Goal: Task Accomplishment & Management: Manage account settings

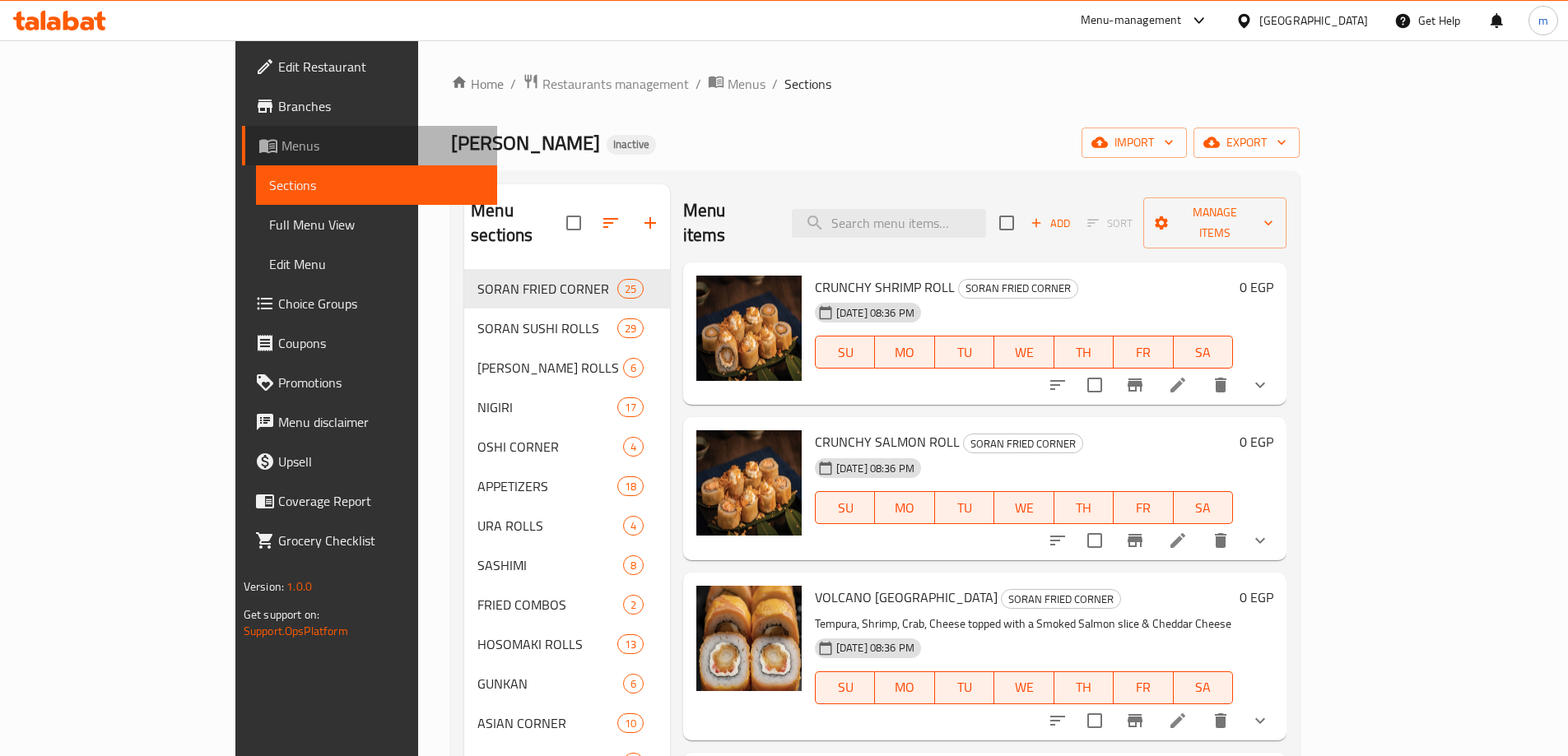
click at [281, 146] on span "Menus" at bounding box center [382, 145] width 202 height 20
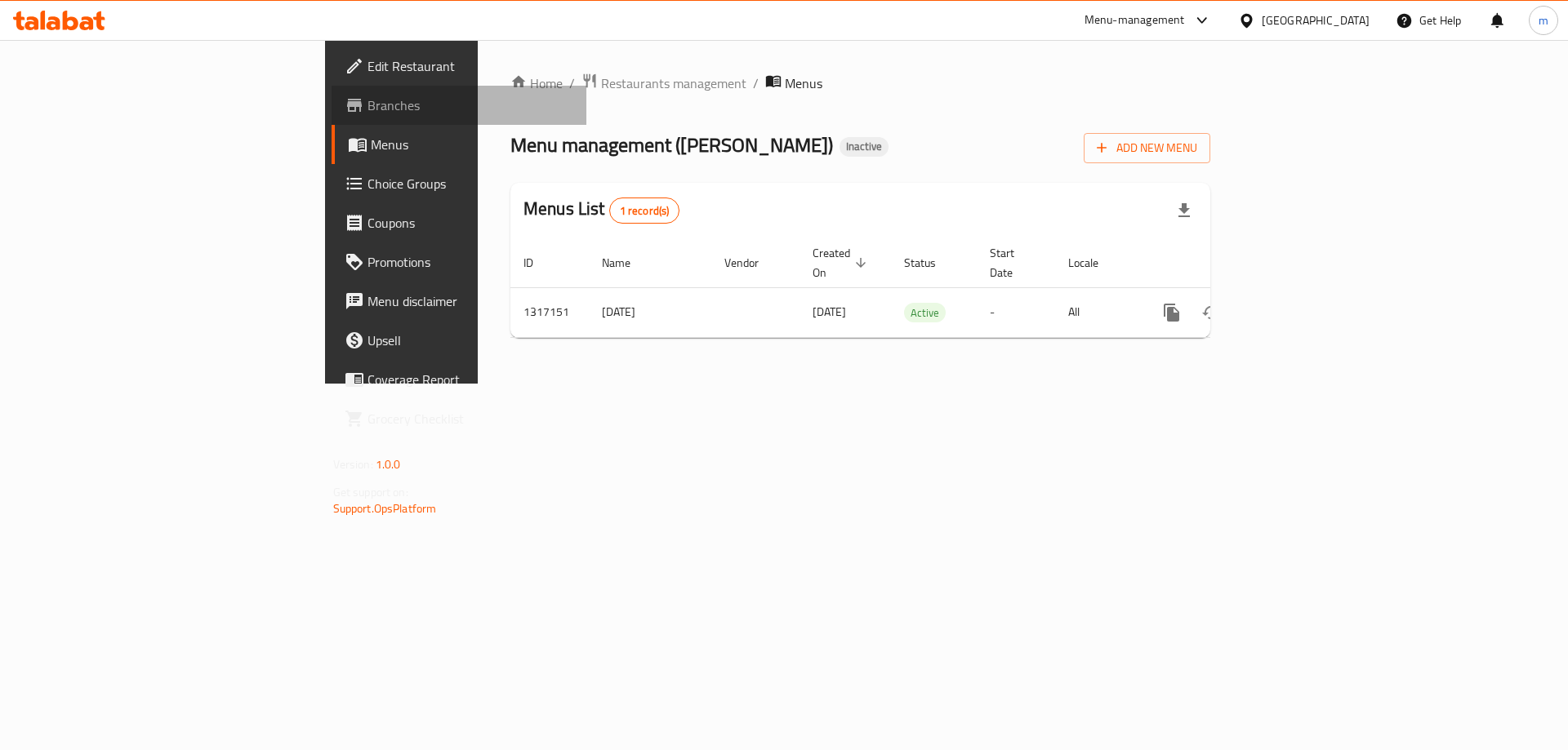
click at [368, 104] on span "Branches" at bounding box center [471, 104] width 207 height 19
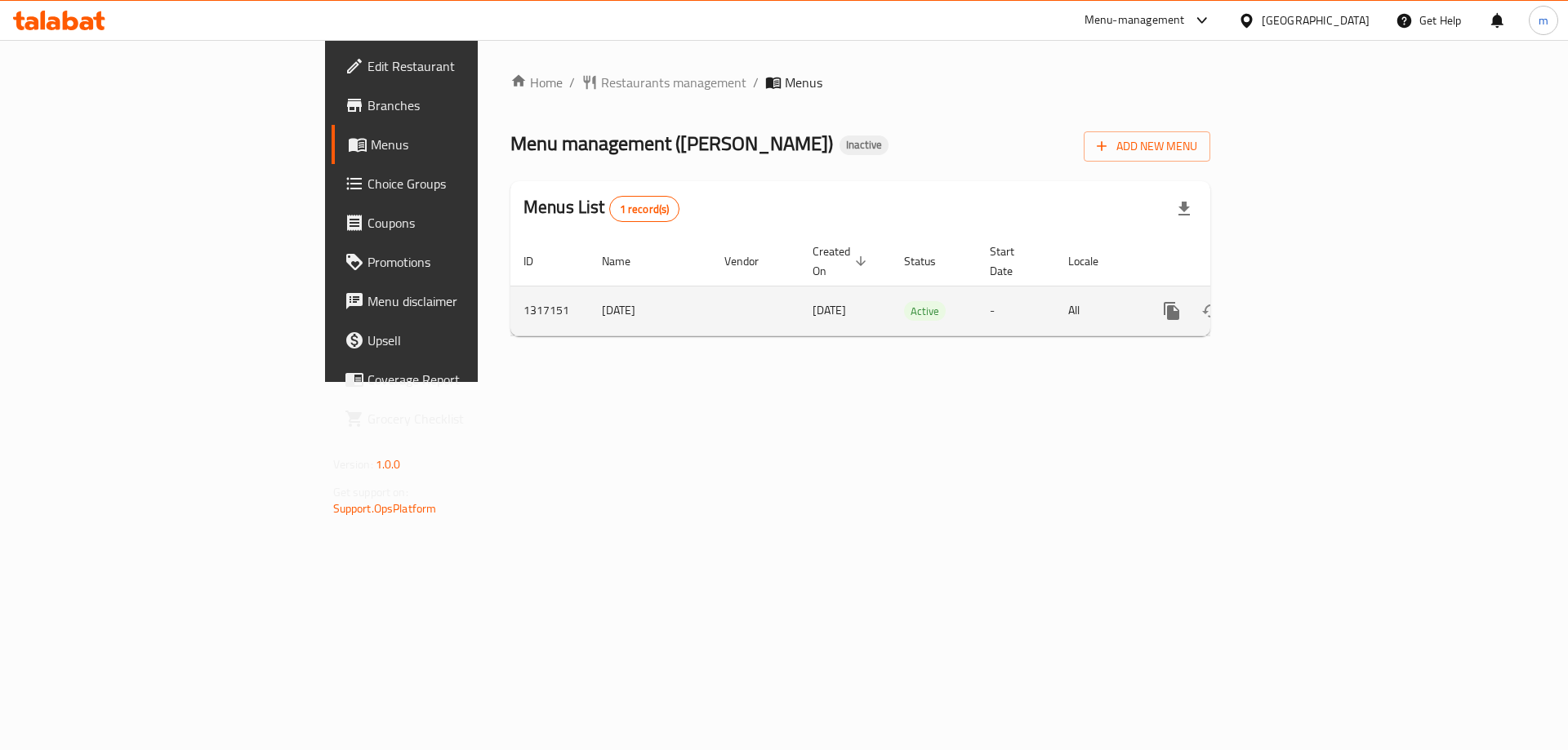
click at [1299, 301] on icon "enhanced table" at bounding box center [1289, 310] width 19 height 19
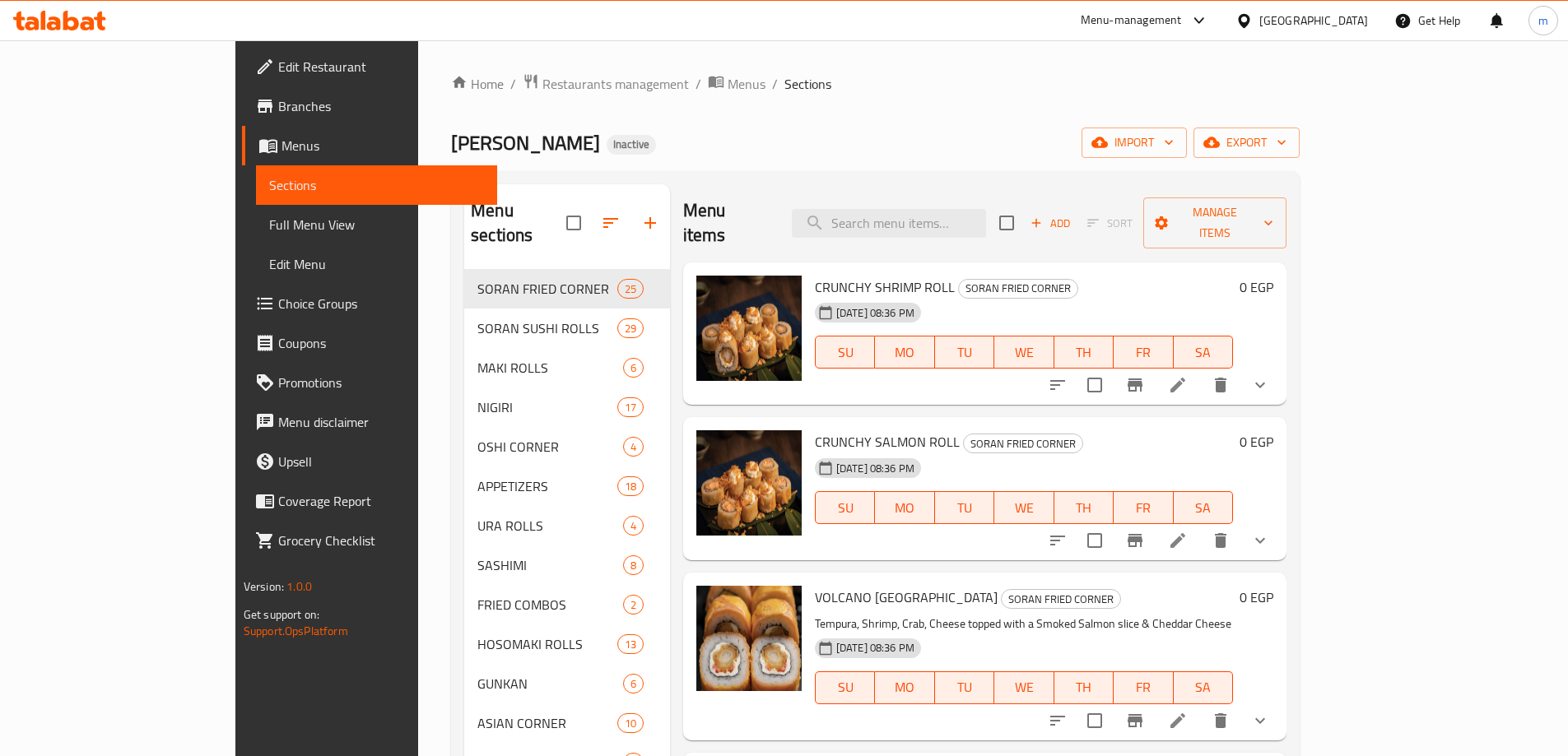
click at [242, 159] on link "Menus" at bounding box center [370, 145] width 255 height 39
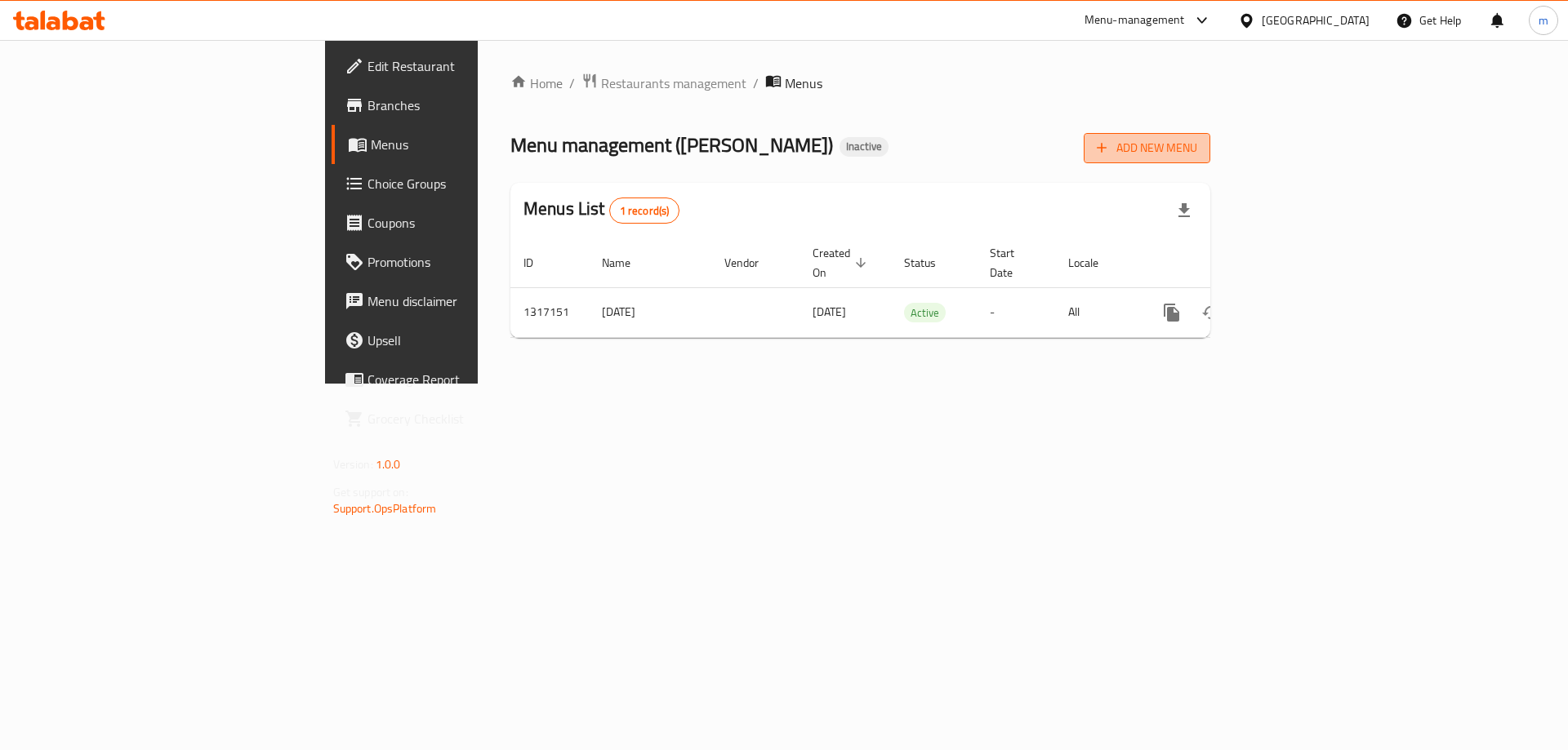
click at [1197, 154] on span "Add New Menu" at bounding box center [1147, 148] width 101 height 20
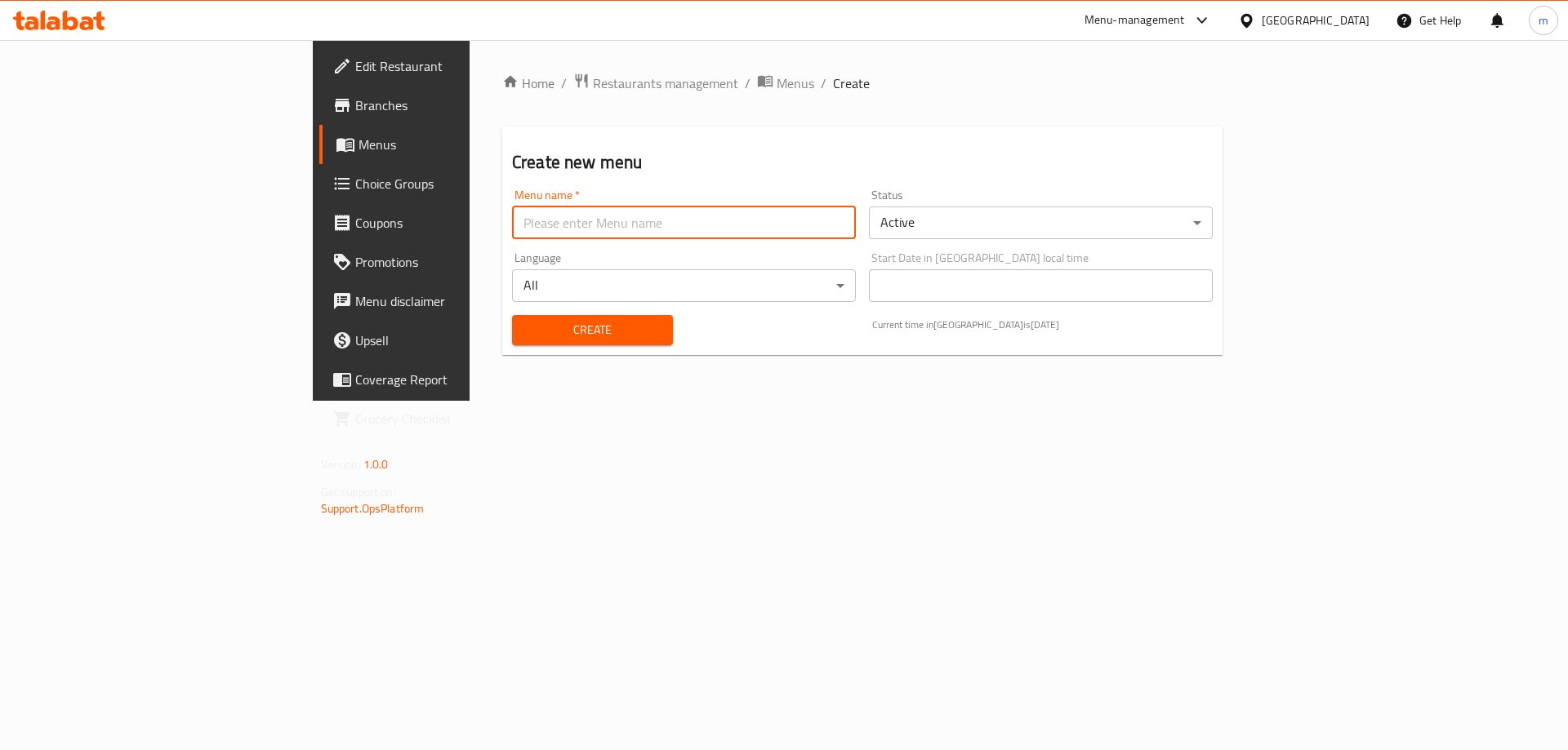
drag, startPoint x: 703, startPoint y: 208, endPoint x: 714, endPoint y: 214, distance: 12.5
click at [704, 209] on input "text" at bounding box center [684, 223] width 344 height 32
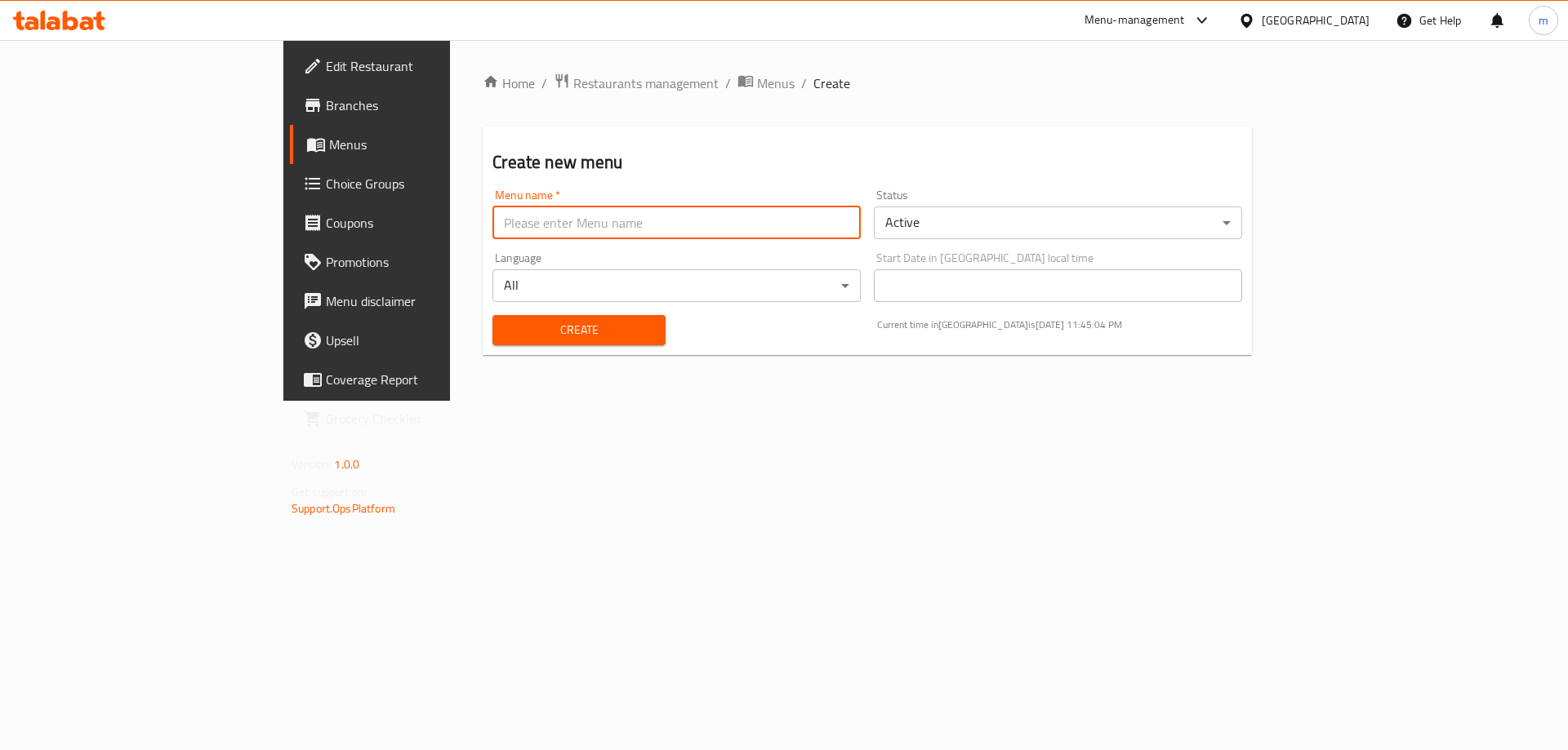
click at [492, 213] on input "text" at bounding box center [676, 223] width 369 height 32
type input "ى"
type input "new menu 10\14"
click at [505, 336] on span "Create" at bounding box center [578, 330] width 146 height 20
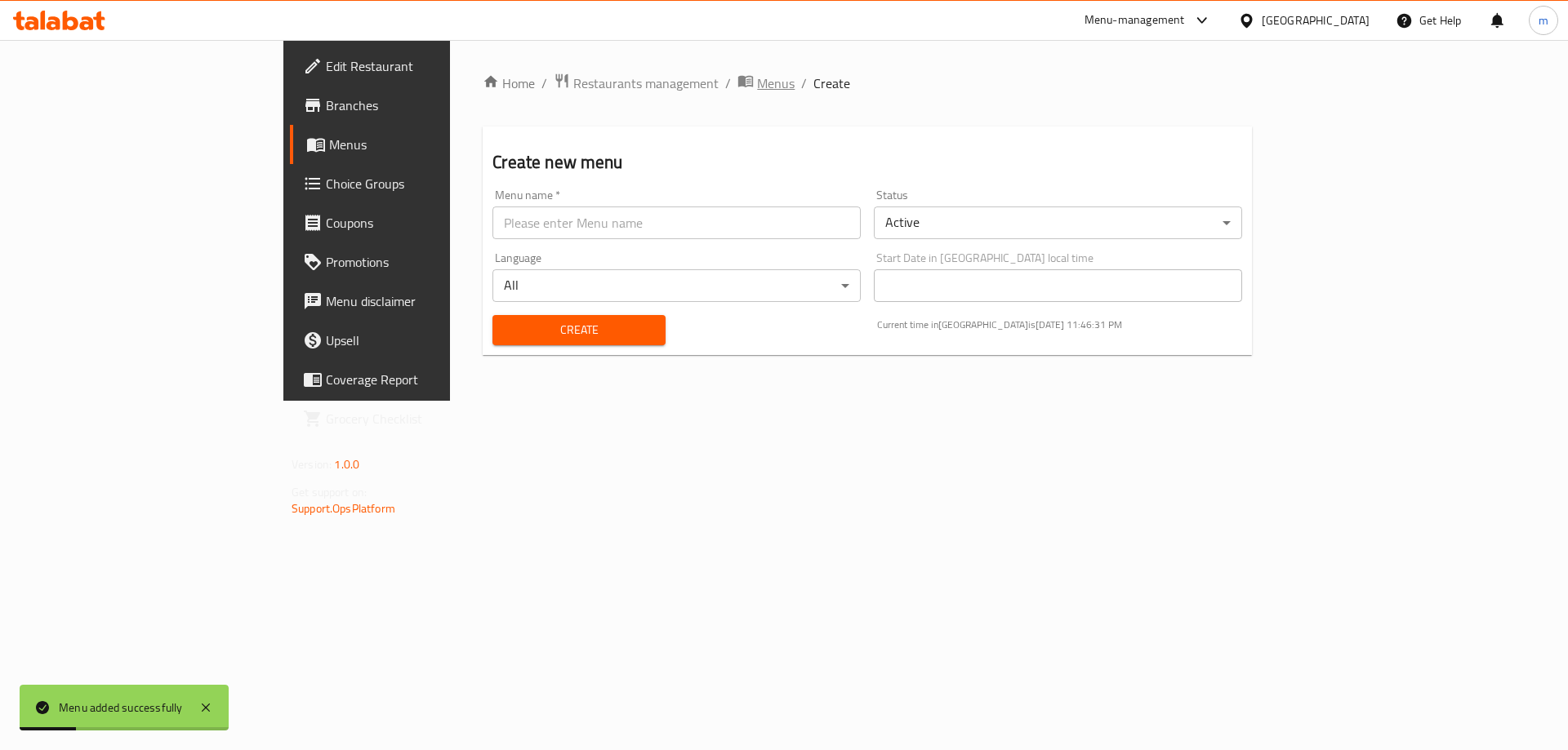
click at [757, 81] on span "Menus" at bounding box center [775, 83] width 38 height 19
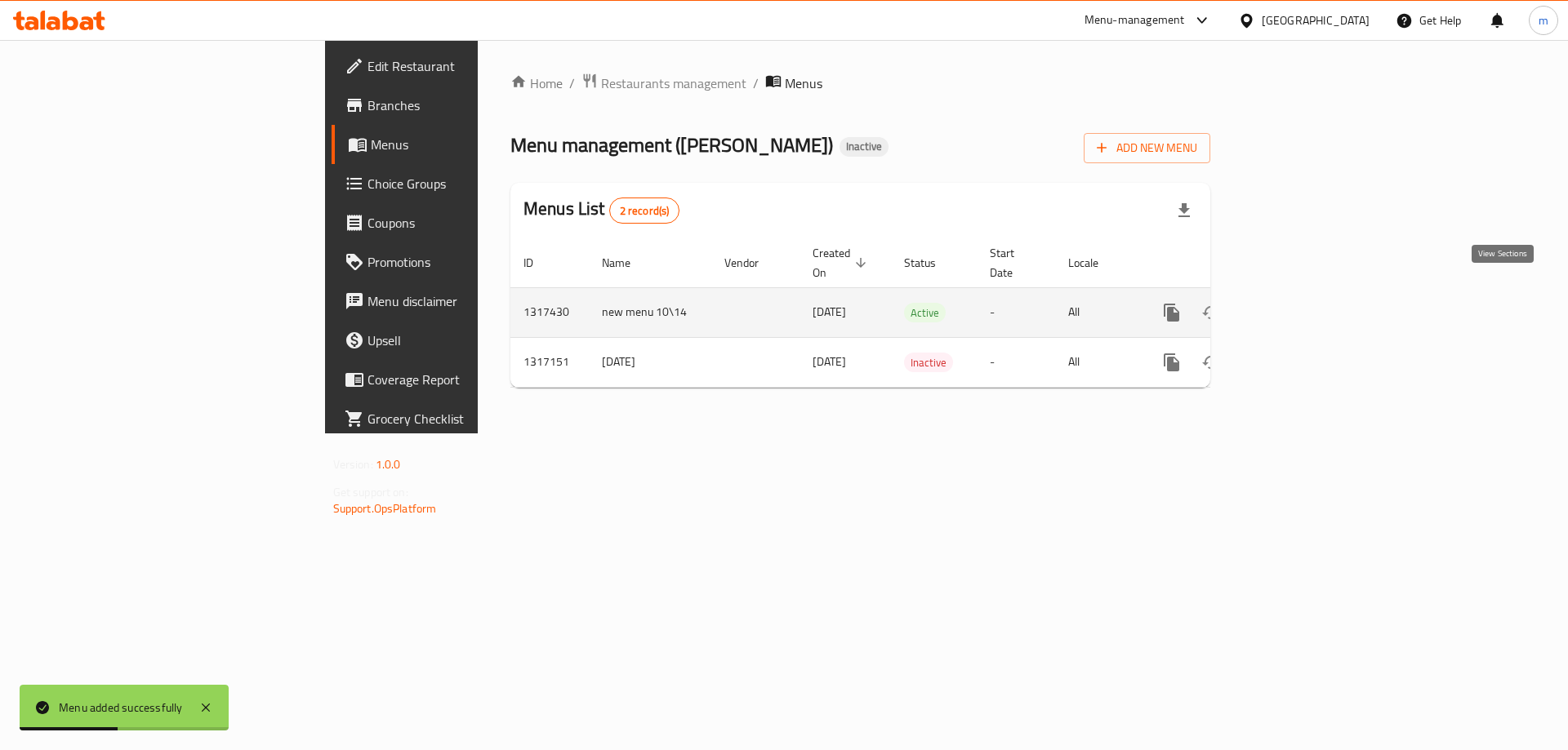
click at [1299, 303] on icon "enhanced table" at bounding box center [1289, 312] width 19 height 19
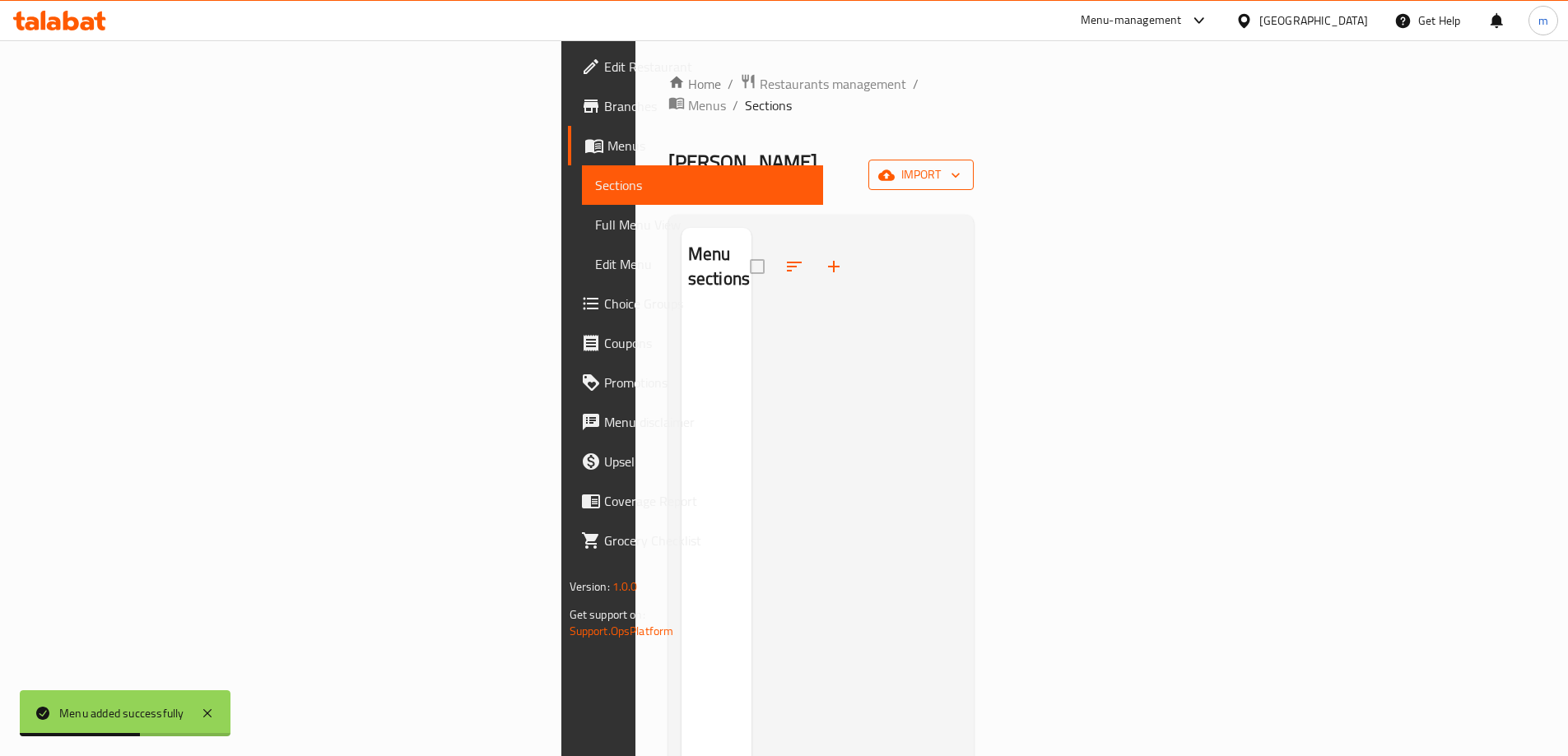
click at [961, 165] on span "import" at bounding box center [921, 175] width 79 height 20
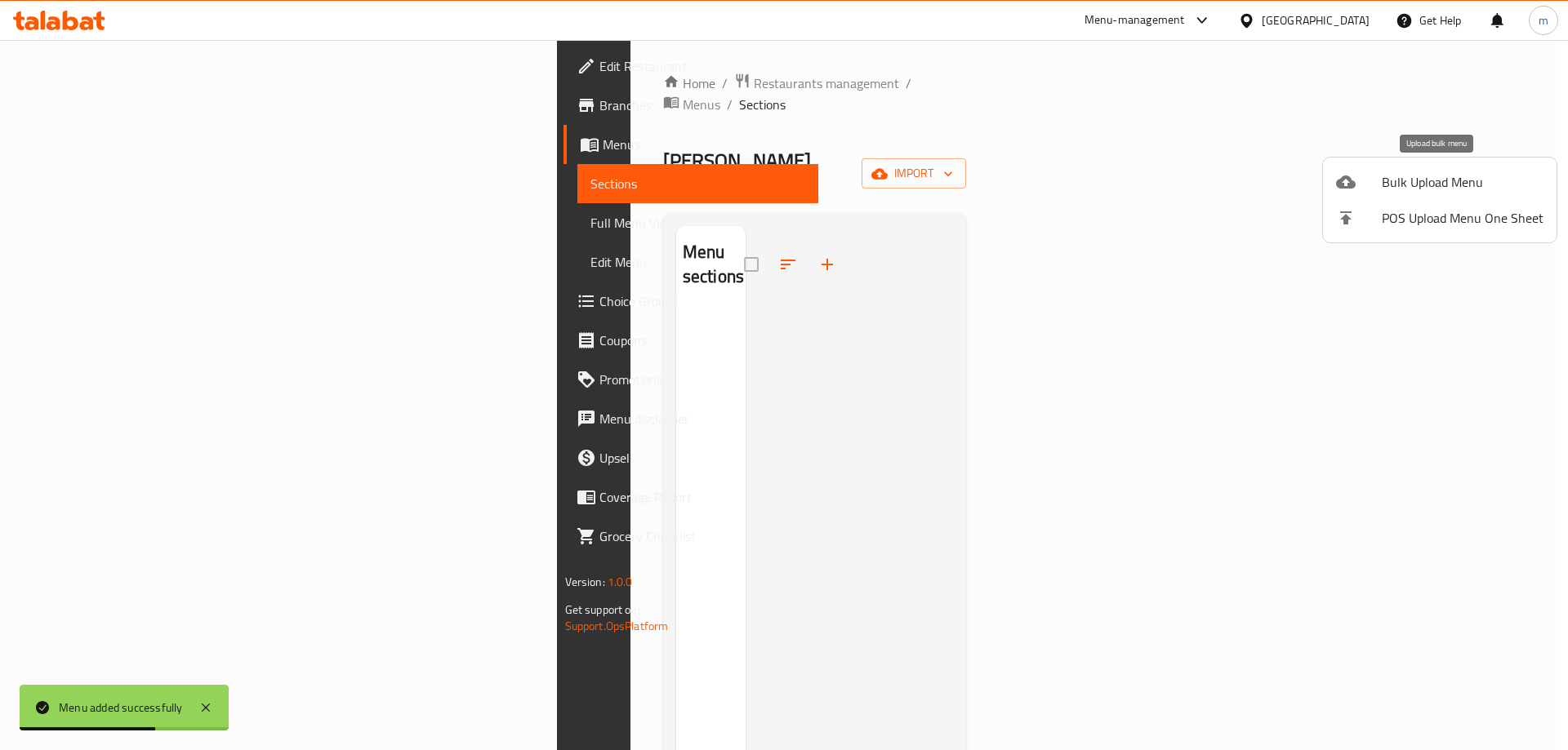
click at [1431, 181] on span "Bulk Upload Menu" at bounding box center [1463, 182] width 162 height 19
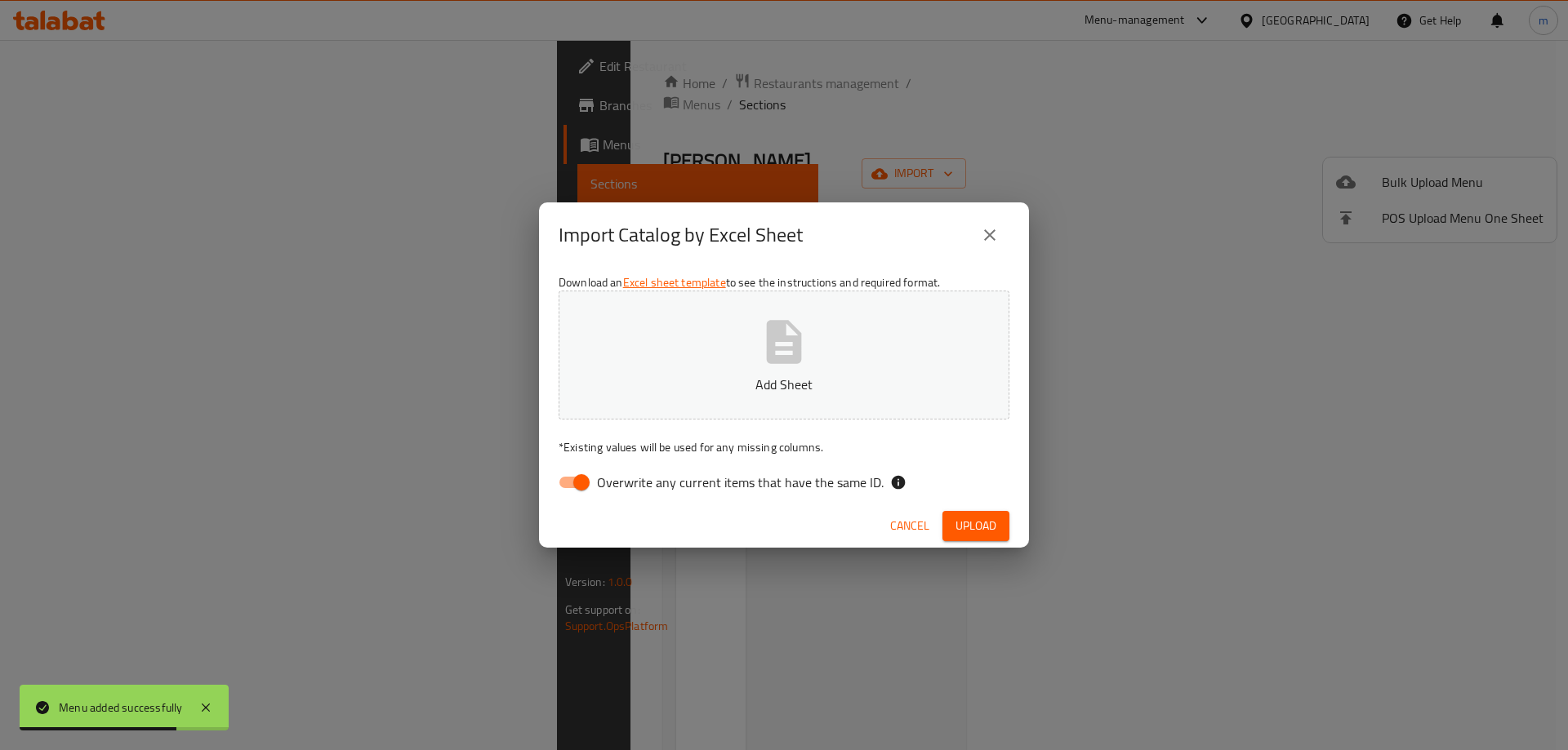
drag, startPoint x: 580, startPoint y: 487, endPoint x: 643, endPoint y: 430, distance: 85.0
click at [580, 487] on input "Overwrite any current items that have the same ID." at bounding box center [581, 483] width 93 height 31
checkbox input "false"
click at [960, 531] on span "Upload" at bounding box center [976, 526] width 41 height 20
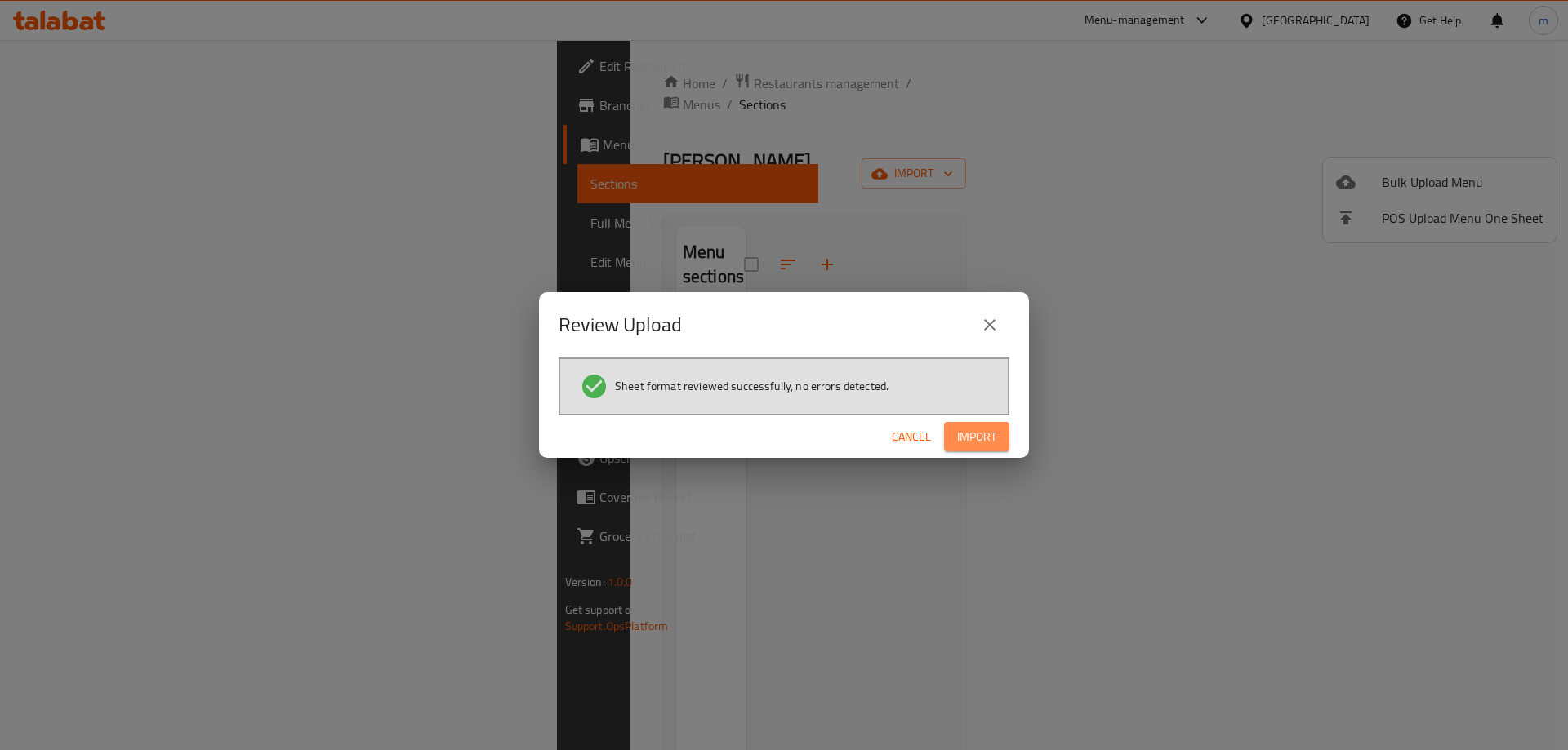
drag, startPoint x: 967, startPoint y: 429, endPoint x: 960, endPoint y: 441, distance: 13.9
click at [970, 428] on span "Import" at bounding box center [977, 437] width 39 height 20
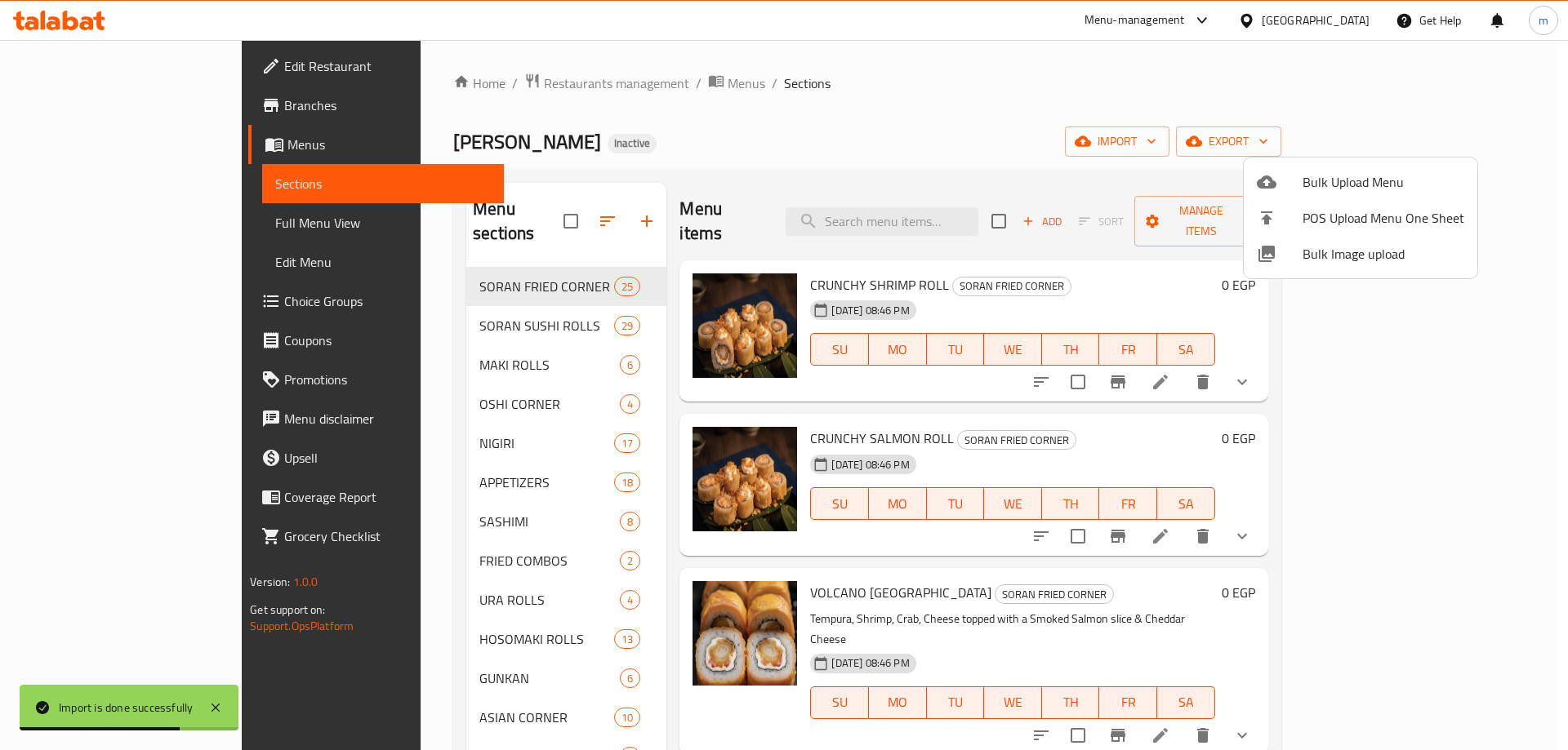
click at [1082, 85] on div at bounding box center [784, 375] width 1568 height 750
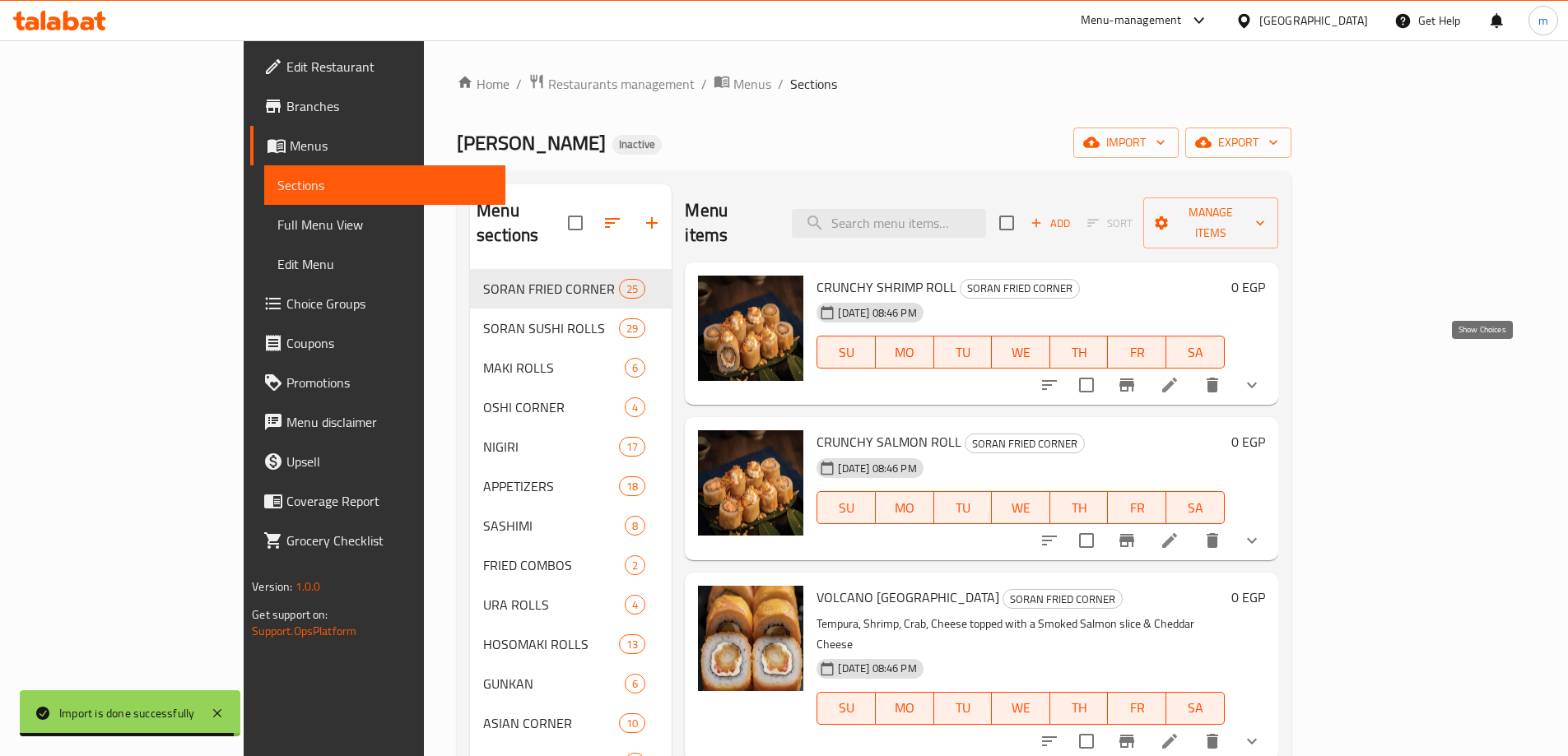
click at [1262, 375] on icon "show more" at bounding box center [1251, 385] width 20 height 20
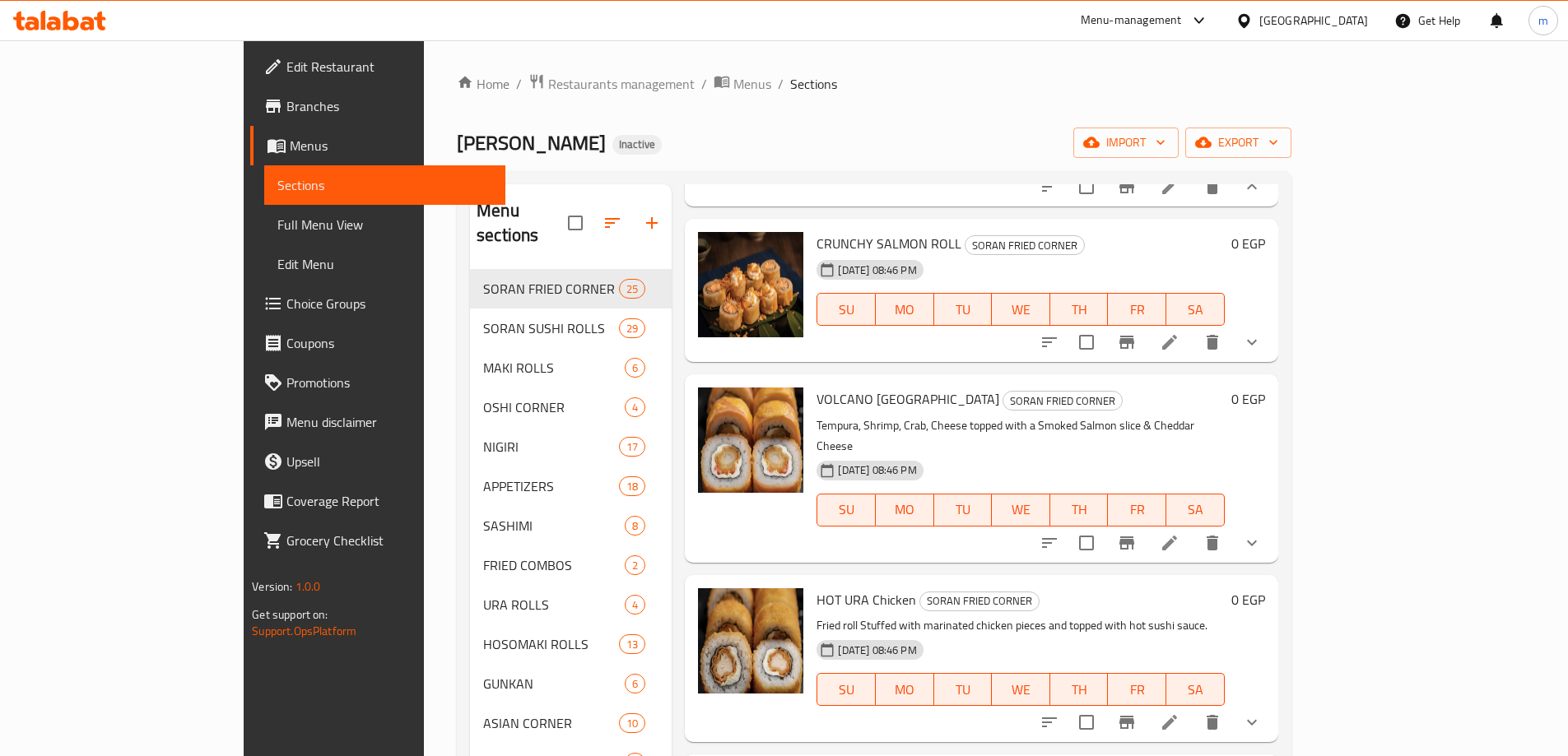
scroll to position [330, 0]
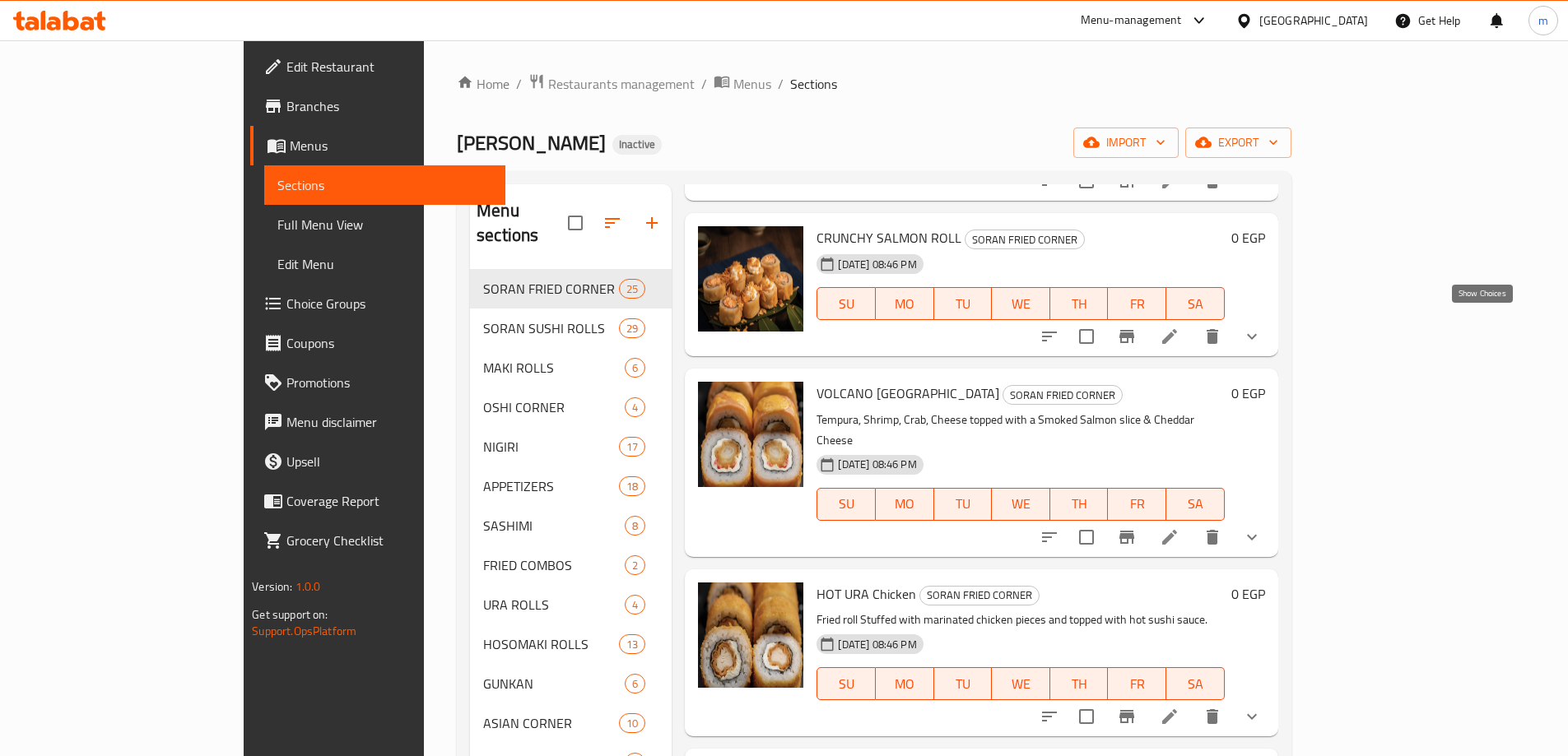
click at [1262, 327] on icon "show more" at bounding box center [1251, 336] width 20 height 20
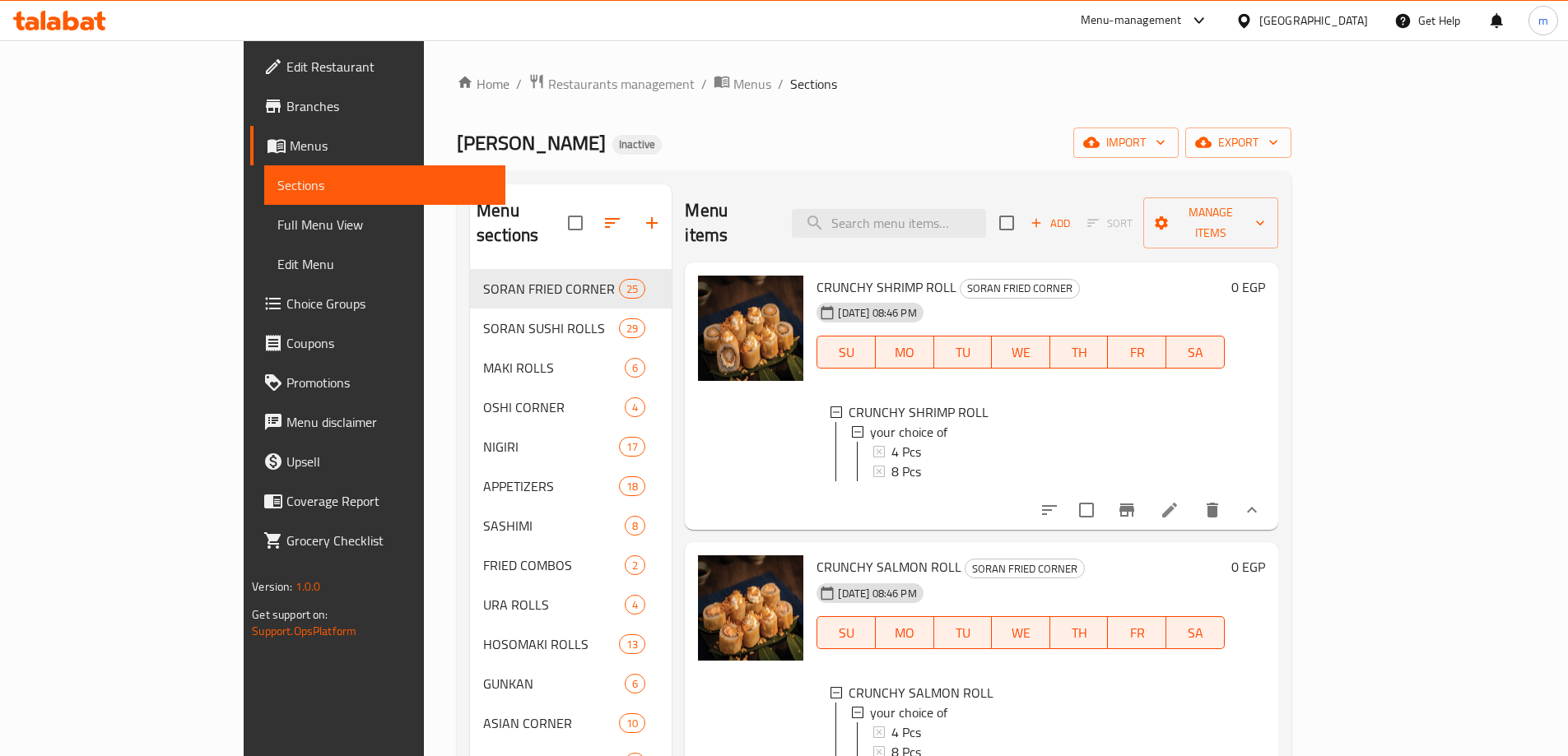
scroll to position [0, 0]
click at [831, 142] on div "SORAN SUSHI Inactive import export" at bounding box center [874, 142] width 834 height 31
drag, startPoint x: 182, startPoint y: 239, endPoint x: 199, endPoint y: 240, distance: 17.0
click at [264, 239] on link "Full Menu View" at bounding box center [385, 224] width 241 height 39
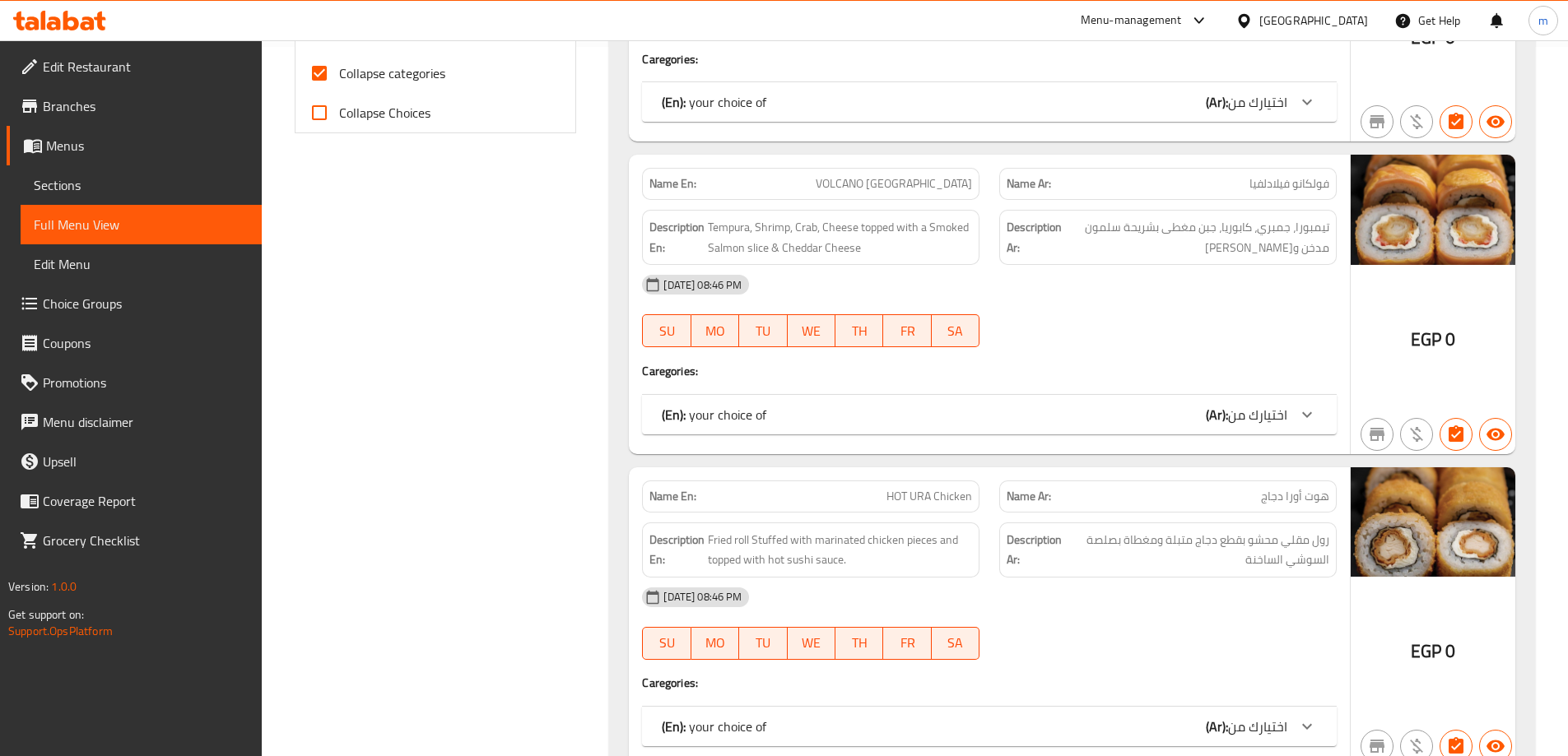
scroll to position [412, 0]
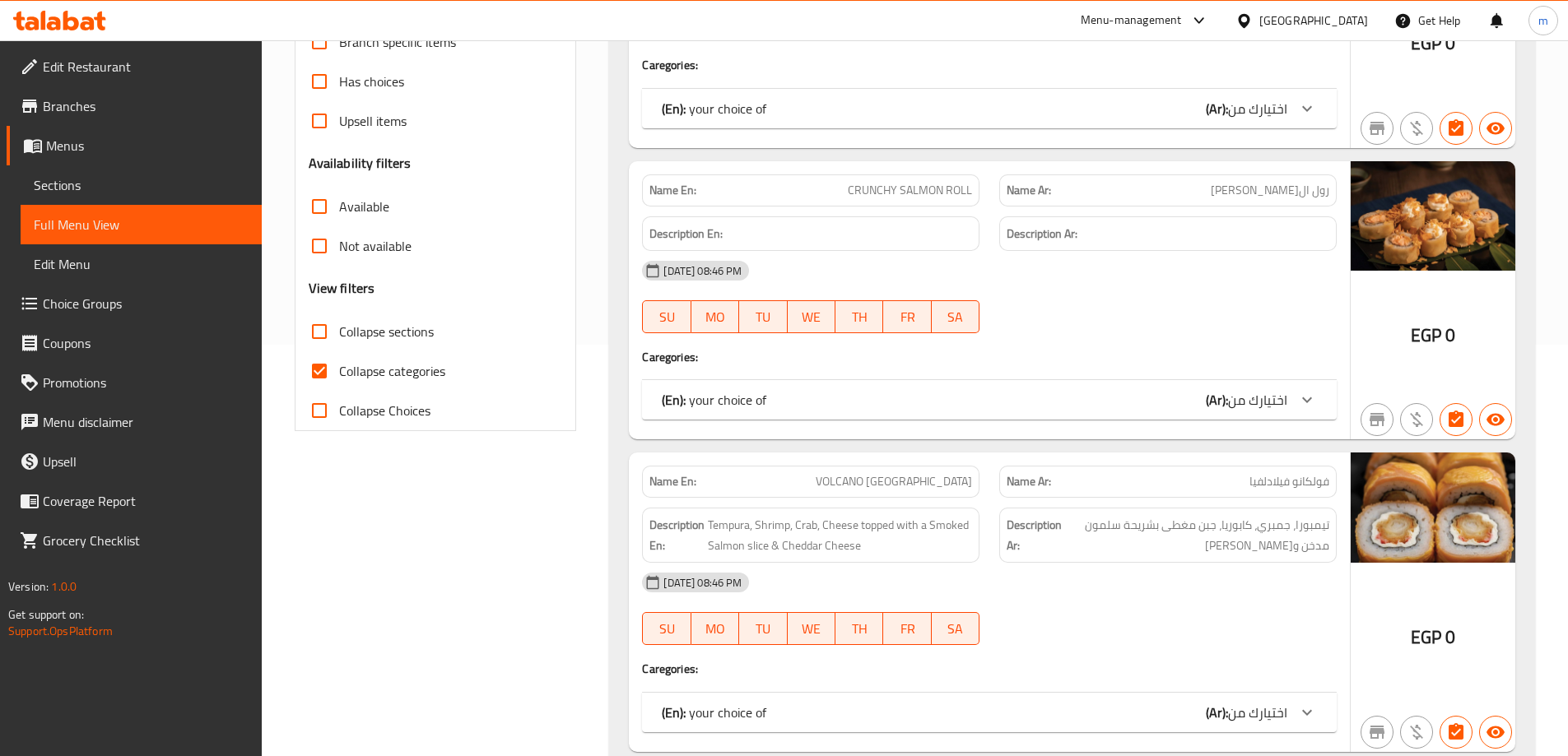
click at [316, 369] on input "Collapse categories" at bounding box center [319, 371] width 39 height 39
checkbox input "false"
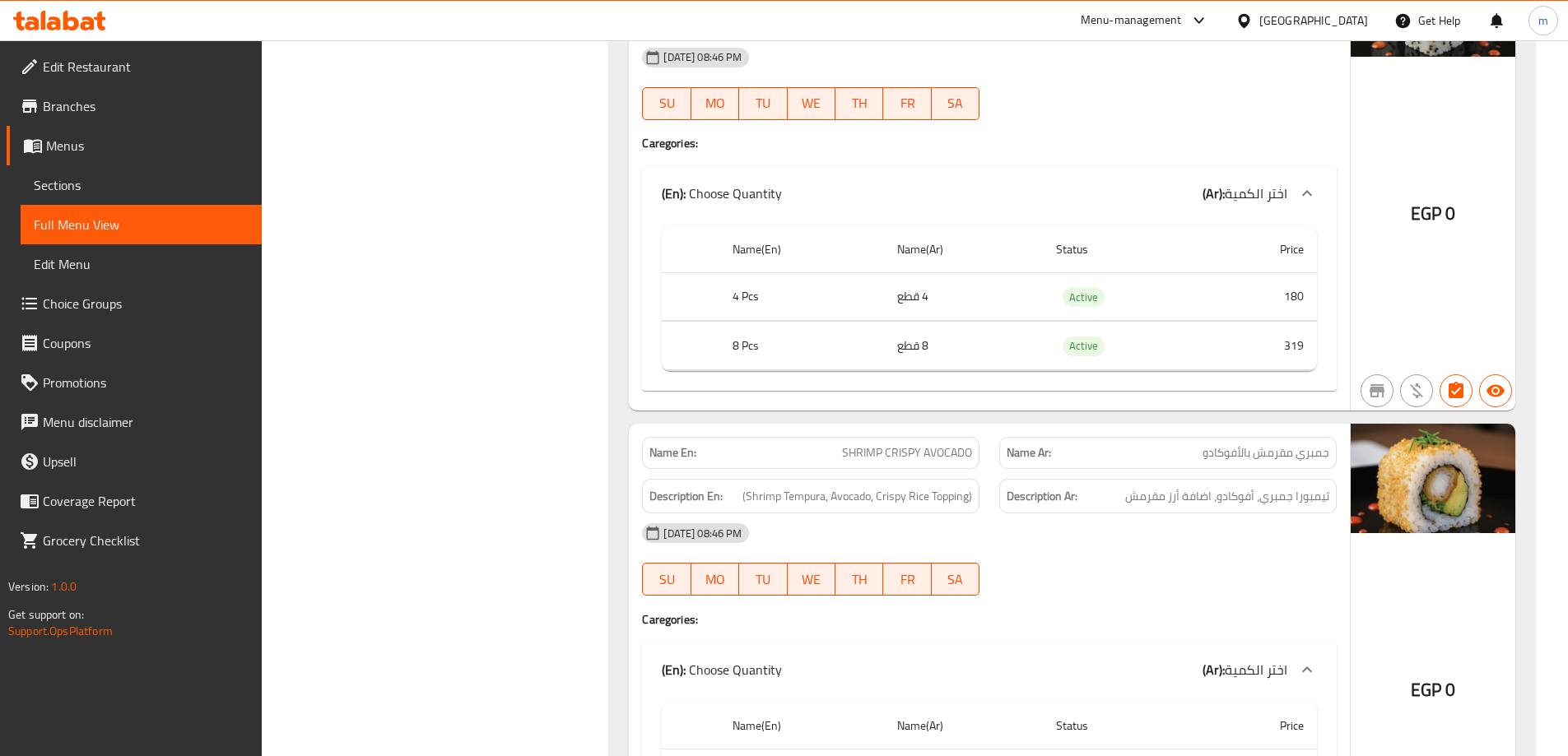
scroll to position [0, 0]
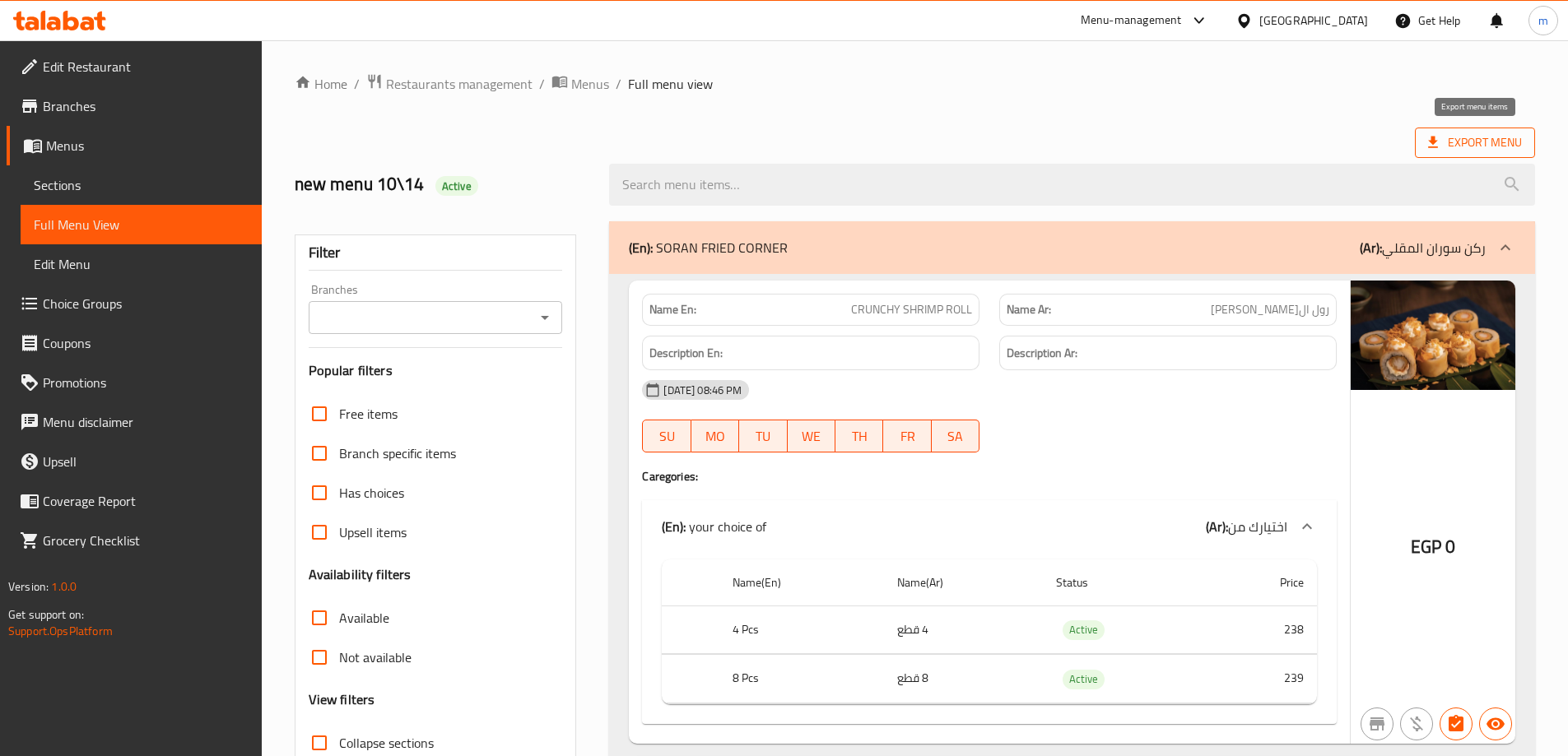
click at [1487, 144] on span "Export Menu" at bounding box center [1475, 142] width 94 height 20
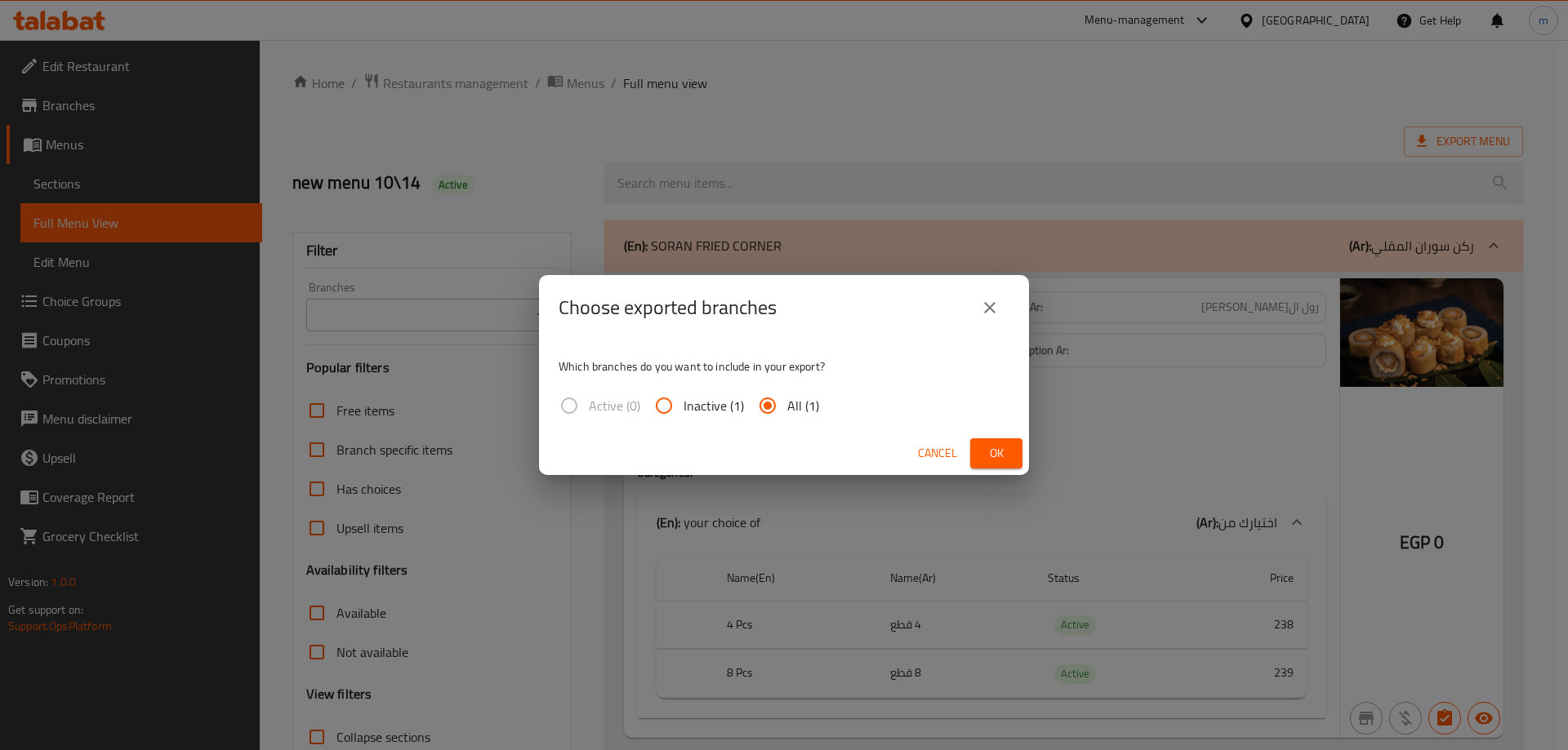
click at [769, 410] on input "All (1)" at bounding box center [768, 405] width 39 height 39
drag, startPoint x: 555, startPoint y: 414, endPoint x: 587, endPoint y: 413, distance: 32.0
click at [556, 414] on label "Active (0)" at bounding box center [595, 405] width 91 height 39
click at [587, 413] on label "Active (0)" at bounding box center [595, 405] width 91 height 39
click at [588, 413] on label "Active (0)" at bounding box center [595, 405] width 91 height 39
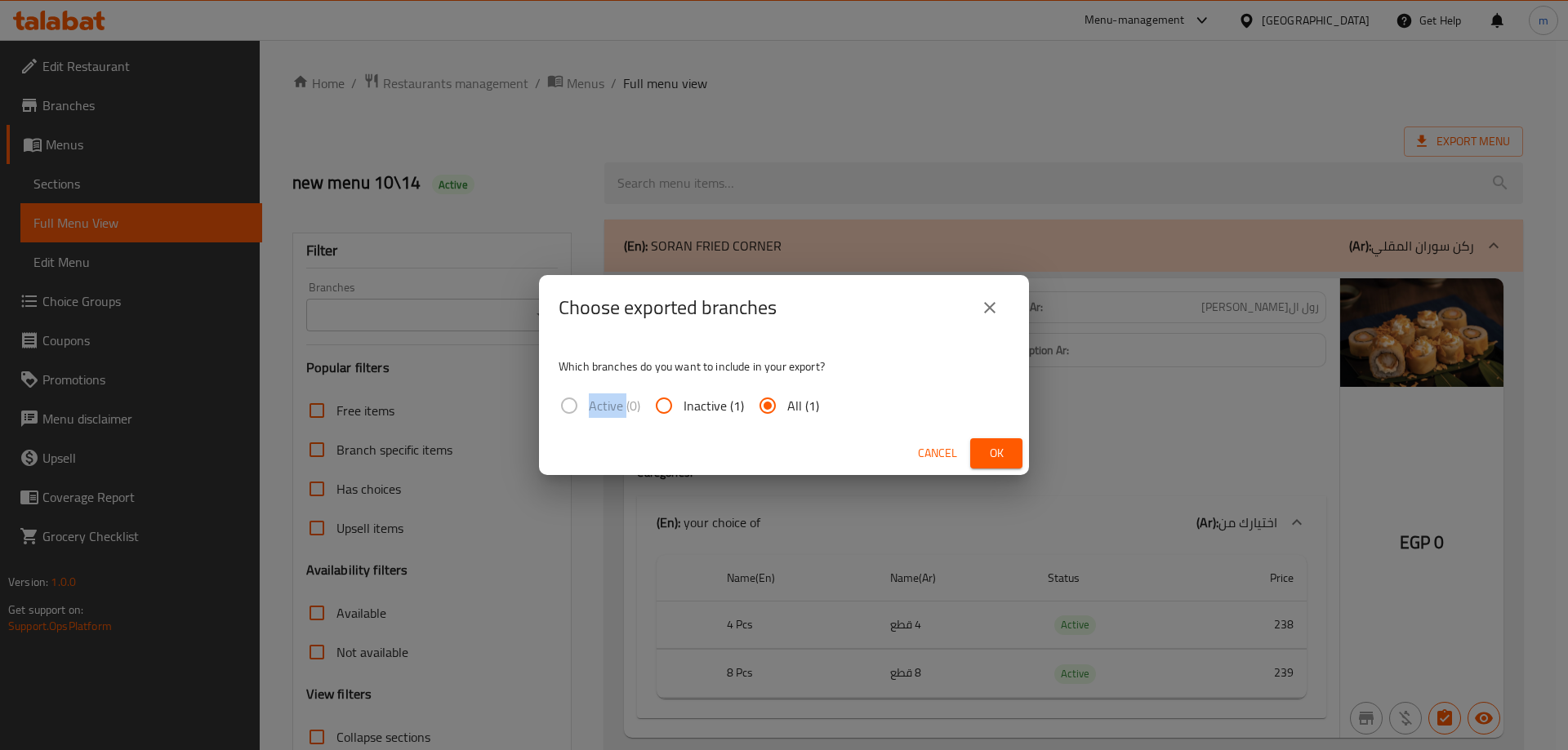
click at [592, 407] on span "Active (0)" at bounding box center [614, 405] width 52 height 19
click at [988, 456] on span "Ok" at bounding box center [996, 454] width 26 height 20
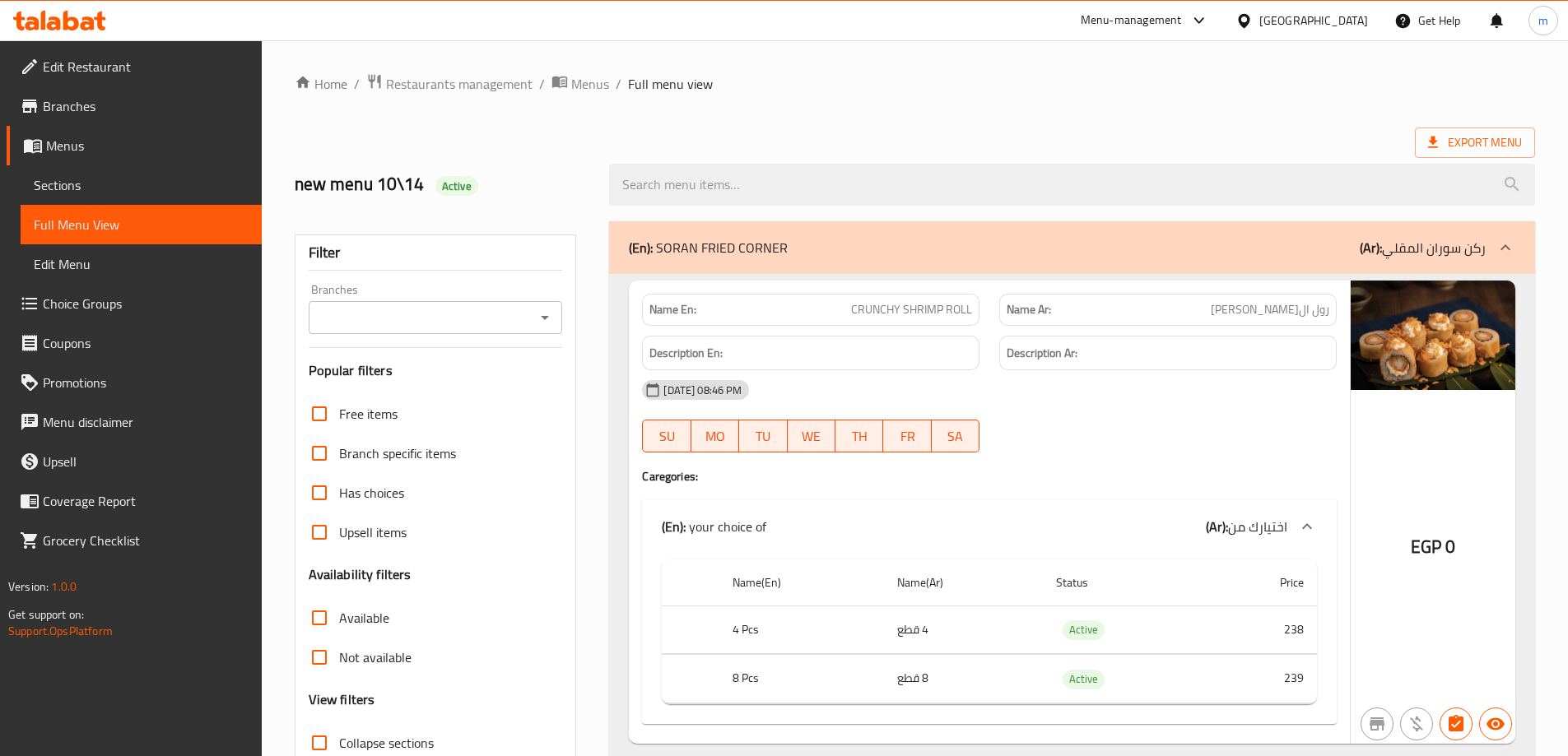
click at [1143, 88] on ol "Home / Restaurants management / Menus / Full menu view" at bounding box center [914, 84] width 1240 height 21
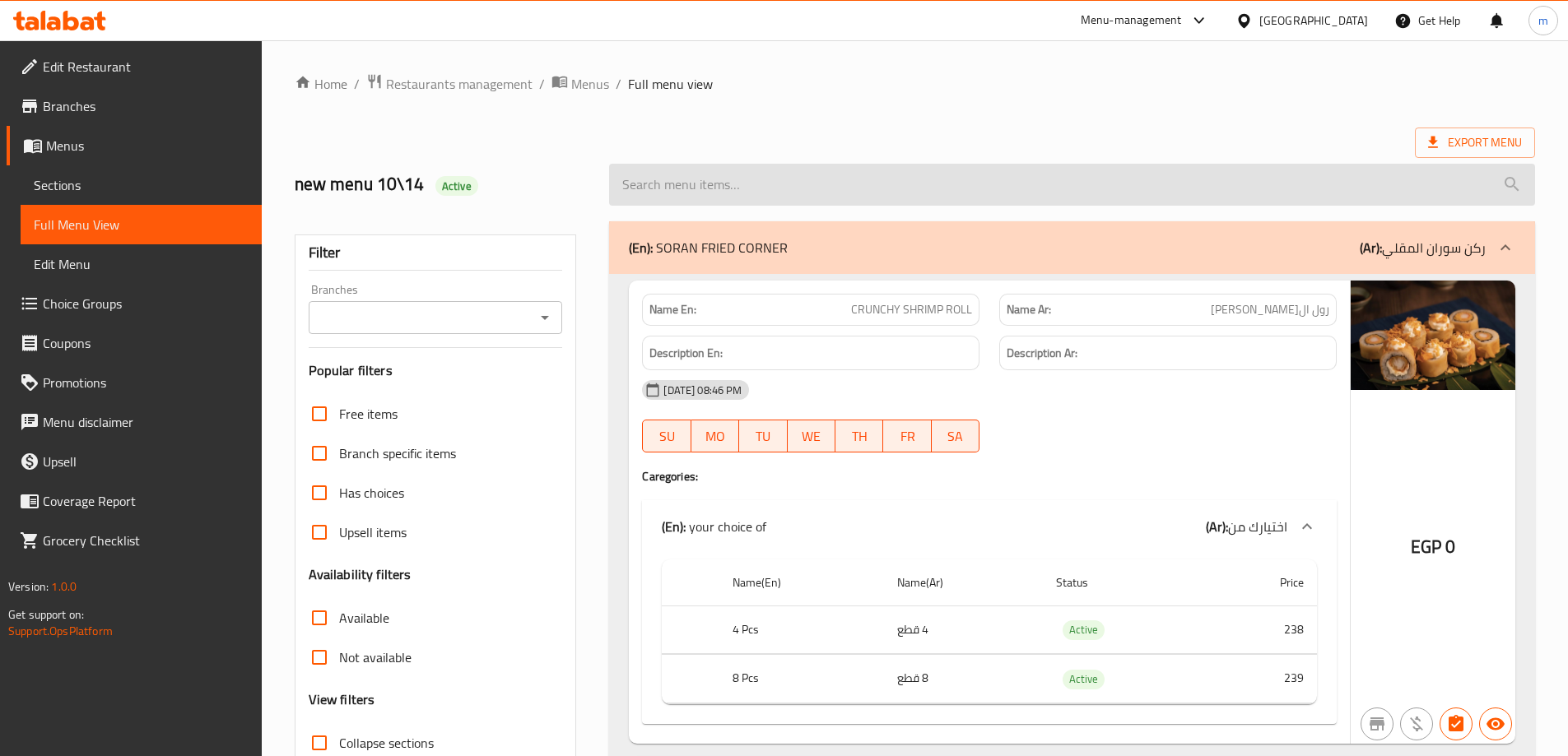
click at [779, 200] on input "search" at bounding box center [1072, 184] width 926 height 42
paste input "HOT URA Chicken"
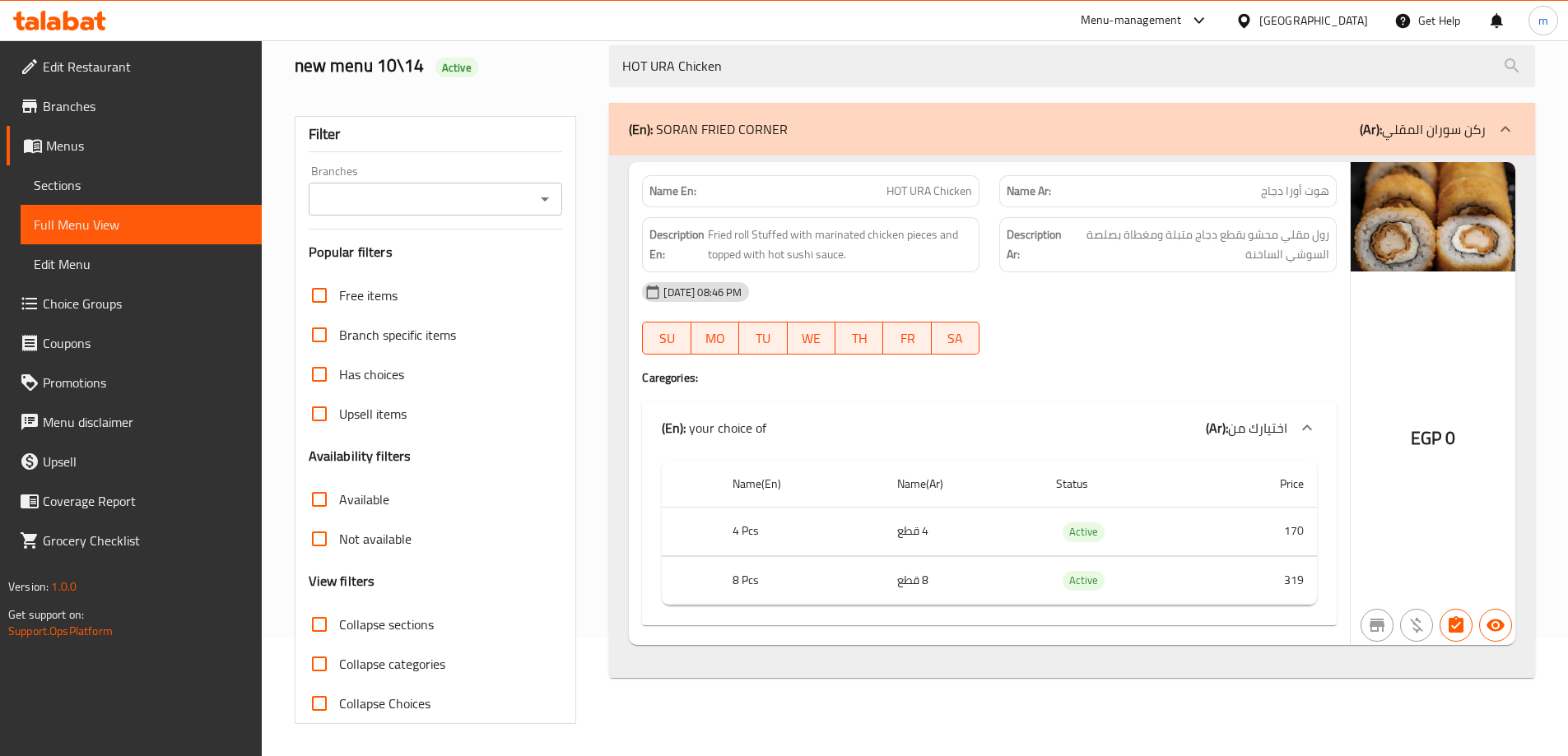
scroll to position [119, 0]
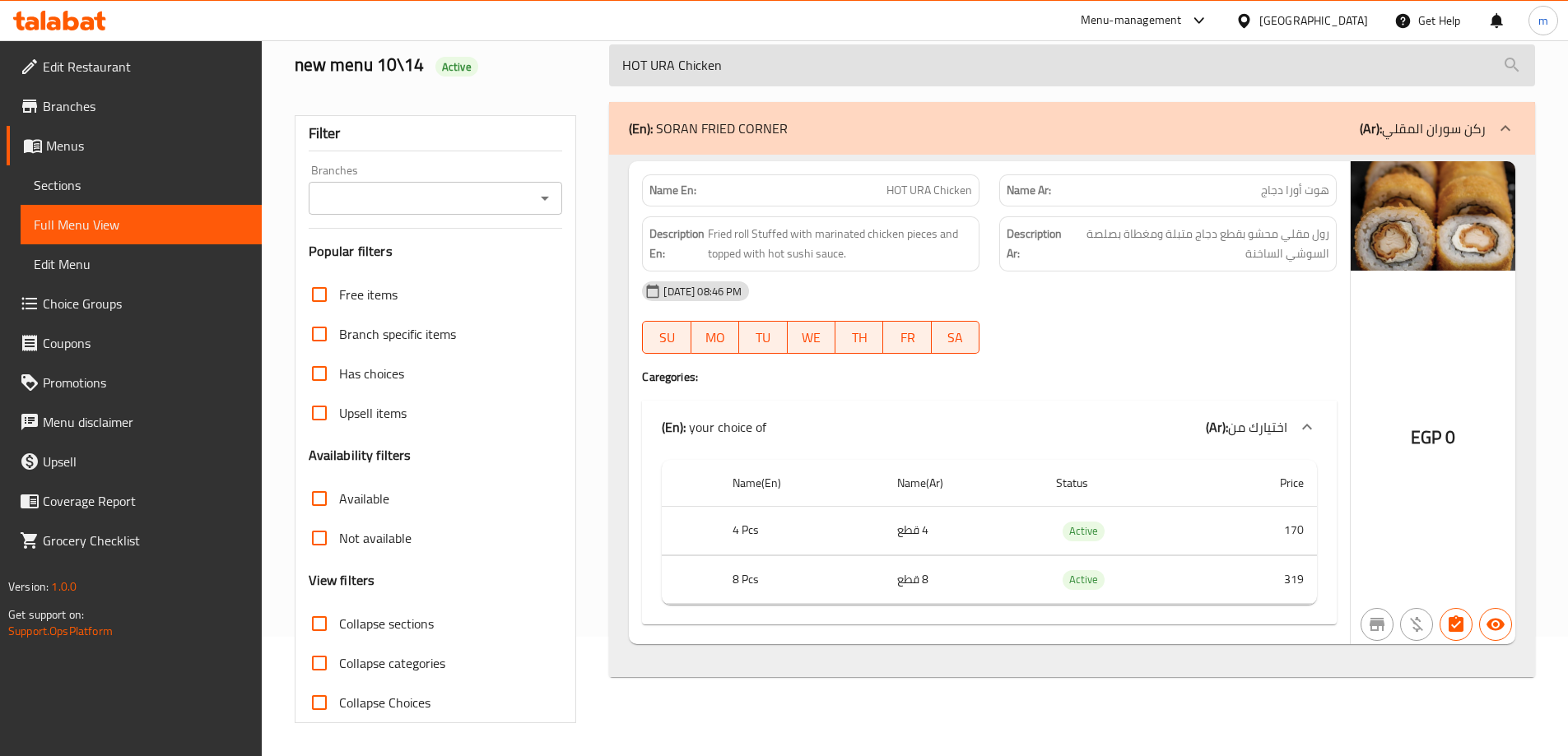
click at [744, 66] on input "HOT URA Chicken" at bounding box center [1072, 65] width 926 height 42
paste input "FRIED GUNCAN Crab"
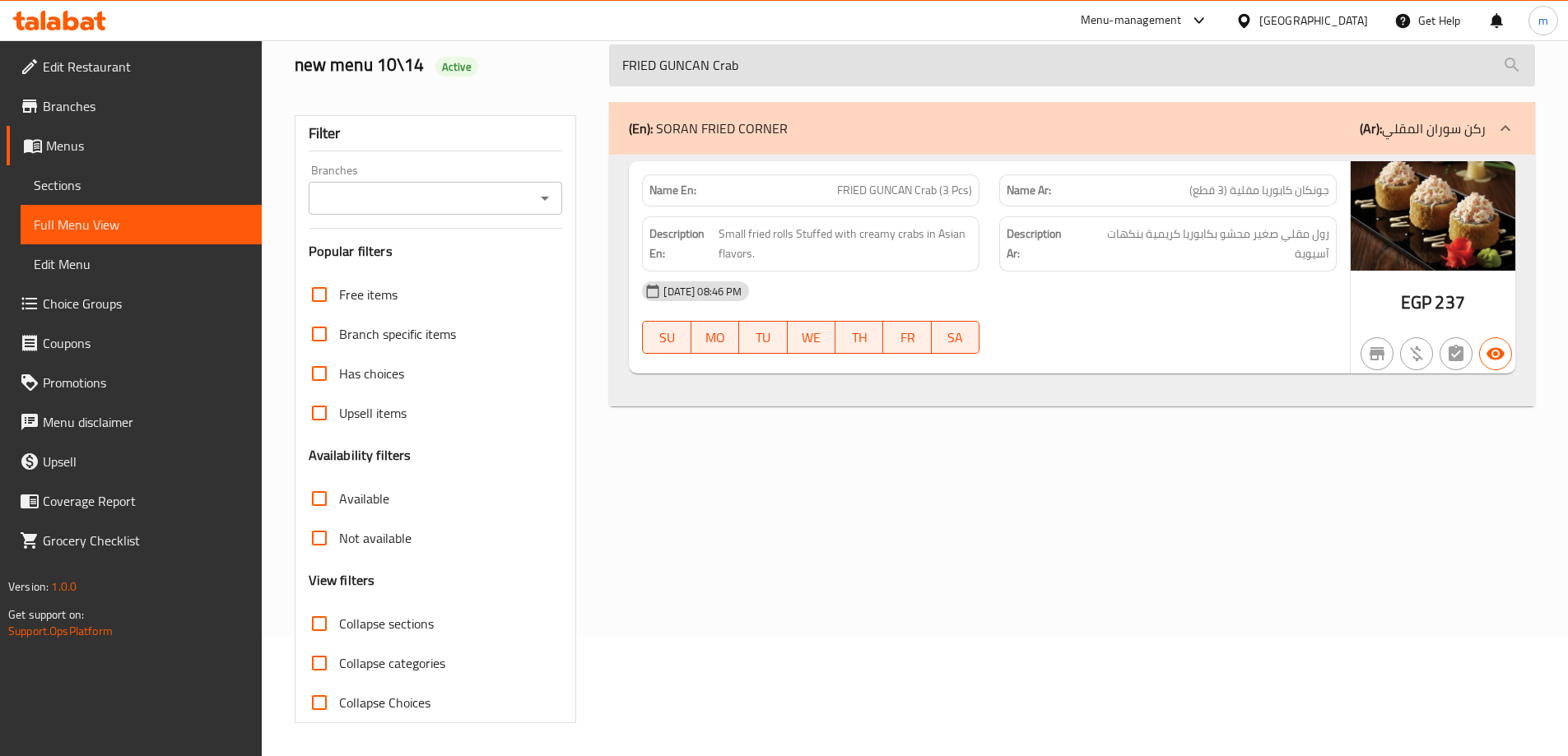
click at [755, 74] on input "FRIED GUNCAN Crab" at bounding box center [1072, 65] width 926 height 42
paste input "OSHI Salmon"
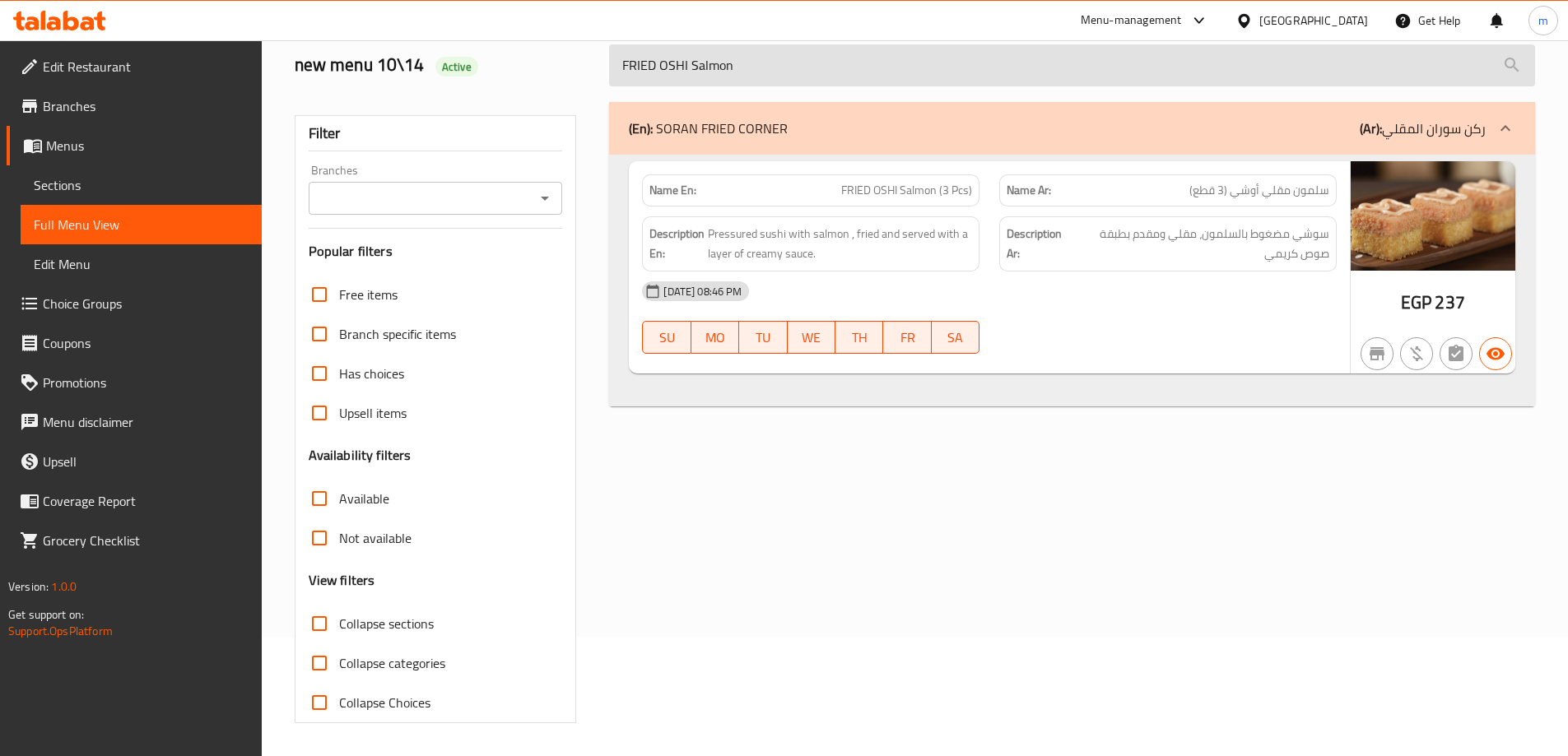
click at [907, 80] on input "FRIED OSHI Salmon" at bounding box center [1072, 65] width 926 height 42
paste input "Tuna"
click at [757, 61] on input "FRIED OSHI Tuna" at bounding box center [1072, 65] width 926 height 42
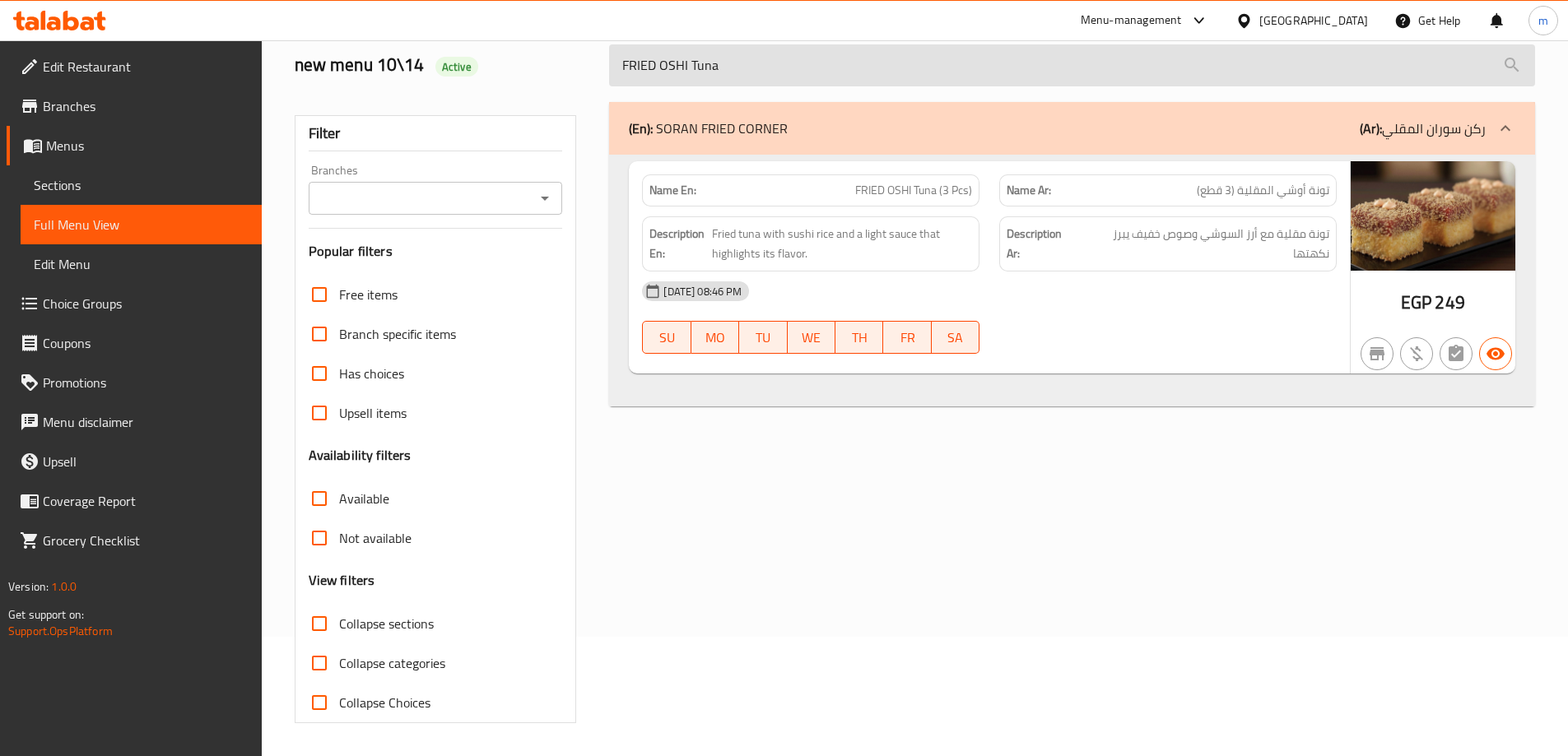
click at [757, 61] on input "FRIED OSHI Tuna" at bounding box center [1072, 65] width 926 height 42
paste input "Shrimp"
click at [869, 71] on input "FRIED OSHI Shrimp" at bounding box center [1072, 65] width 926 height 42
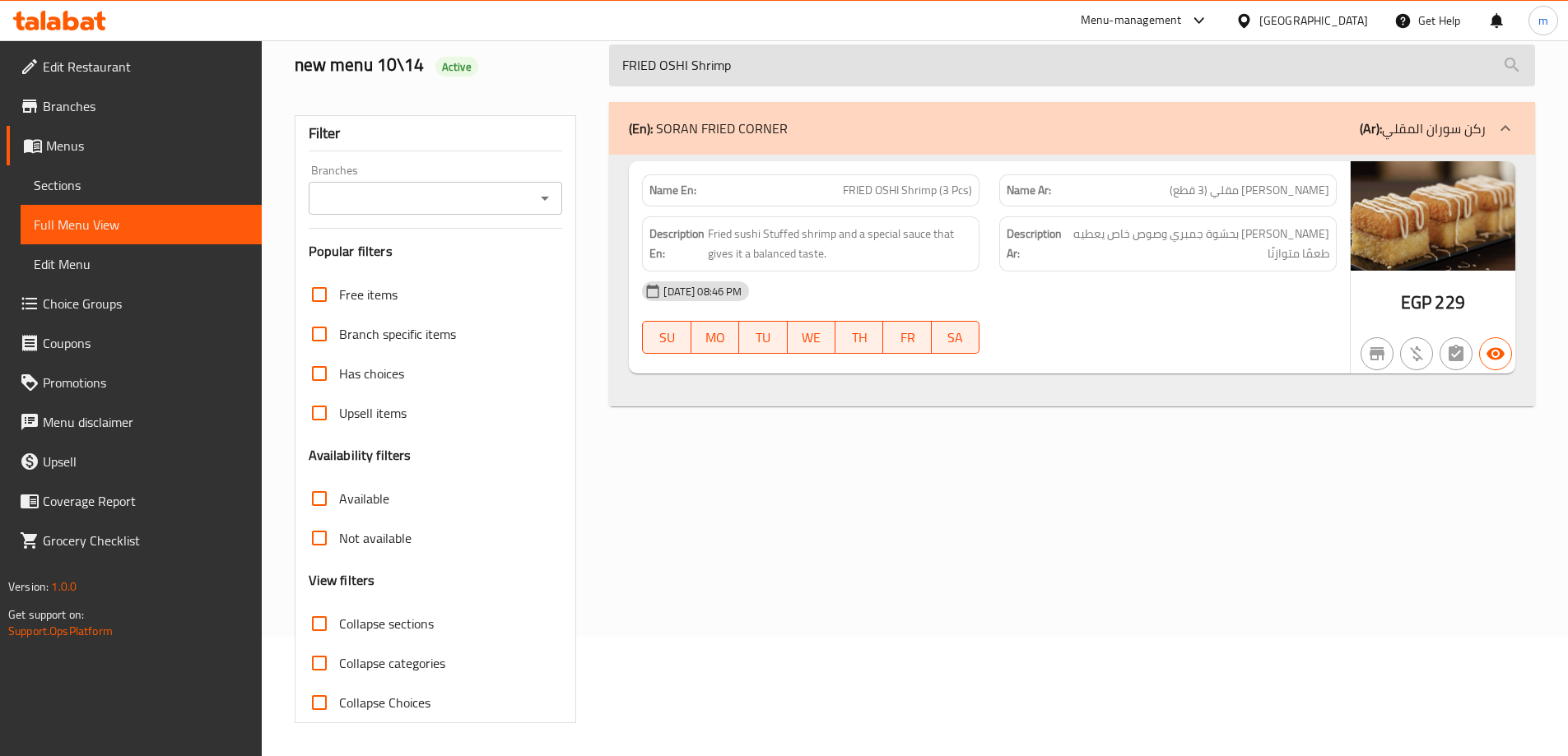
click at [869, 71] on input "FRIED OSHI Shrimp" at bounding box center [1072, 65] width 926 height 42
click at [995, 74] on input "FRIED OSHI Shrimp" at bounding box center [1072, 65] width 926 height 42
paste input "Crab"
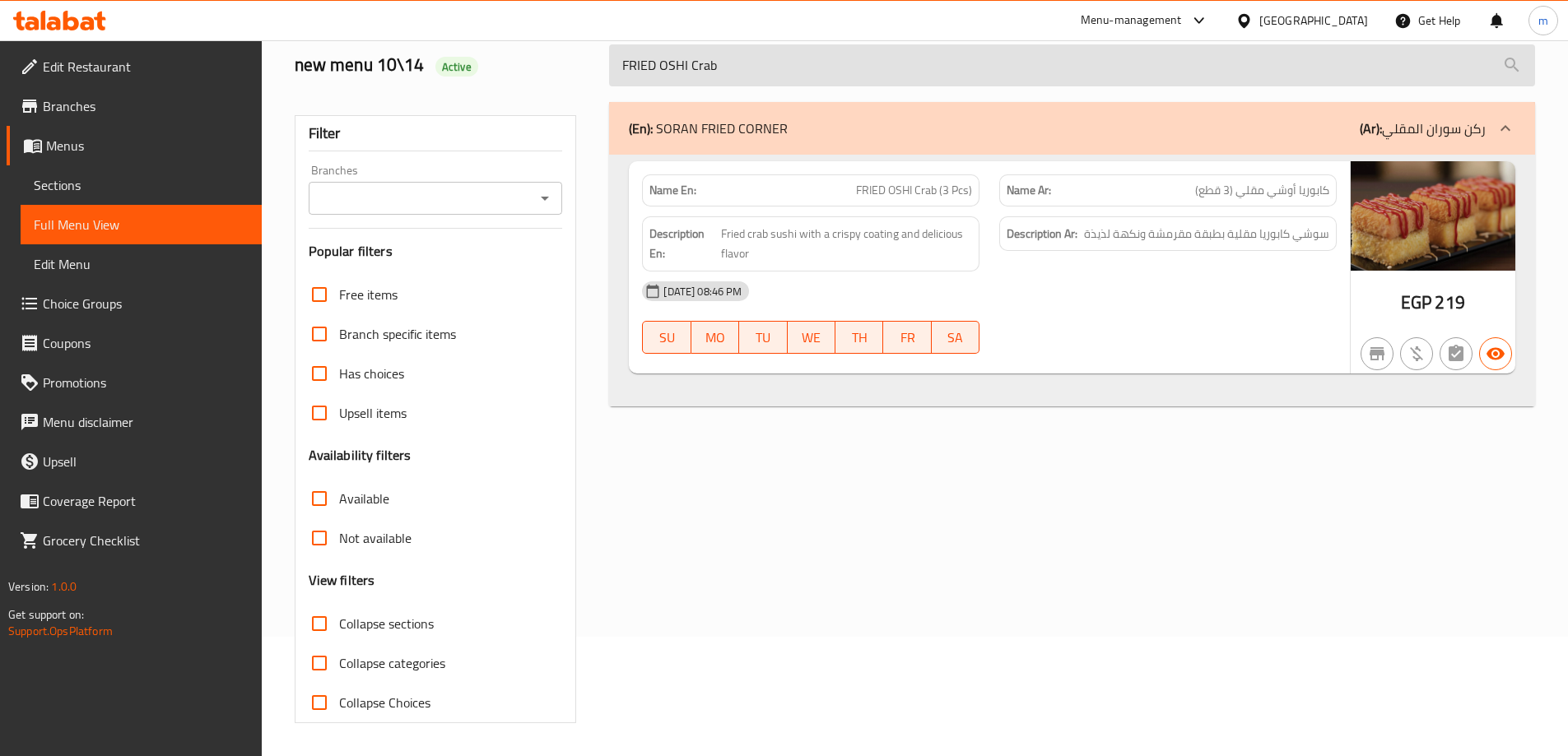
click at [746, 72] on input "FRIED OSHI Crab" at bounding box center [1072, 65] width 926 height 42
paste input "GIMBAP ROLLS"
type input "GIMBAP ROLLS"
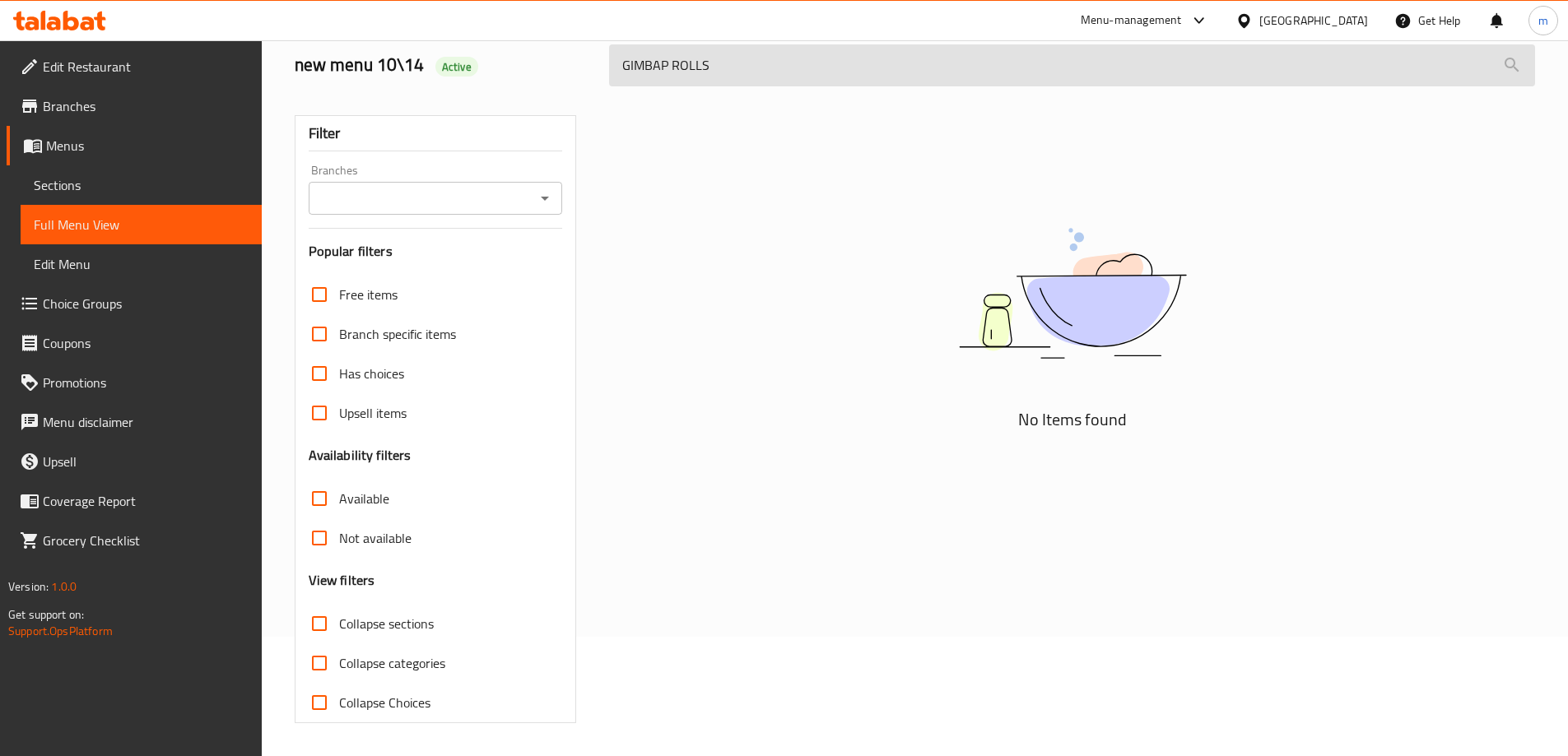
click at [755, 72] on input "GIMBAP ROLLS" at bounding box center [1072, 65] width 926 height 42
click at [755, 71] on input "GIMBAP ROLLS" at bounding box center [1072, 65] width 926 height 42
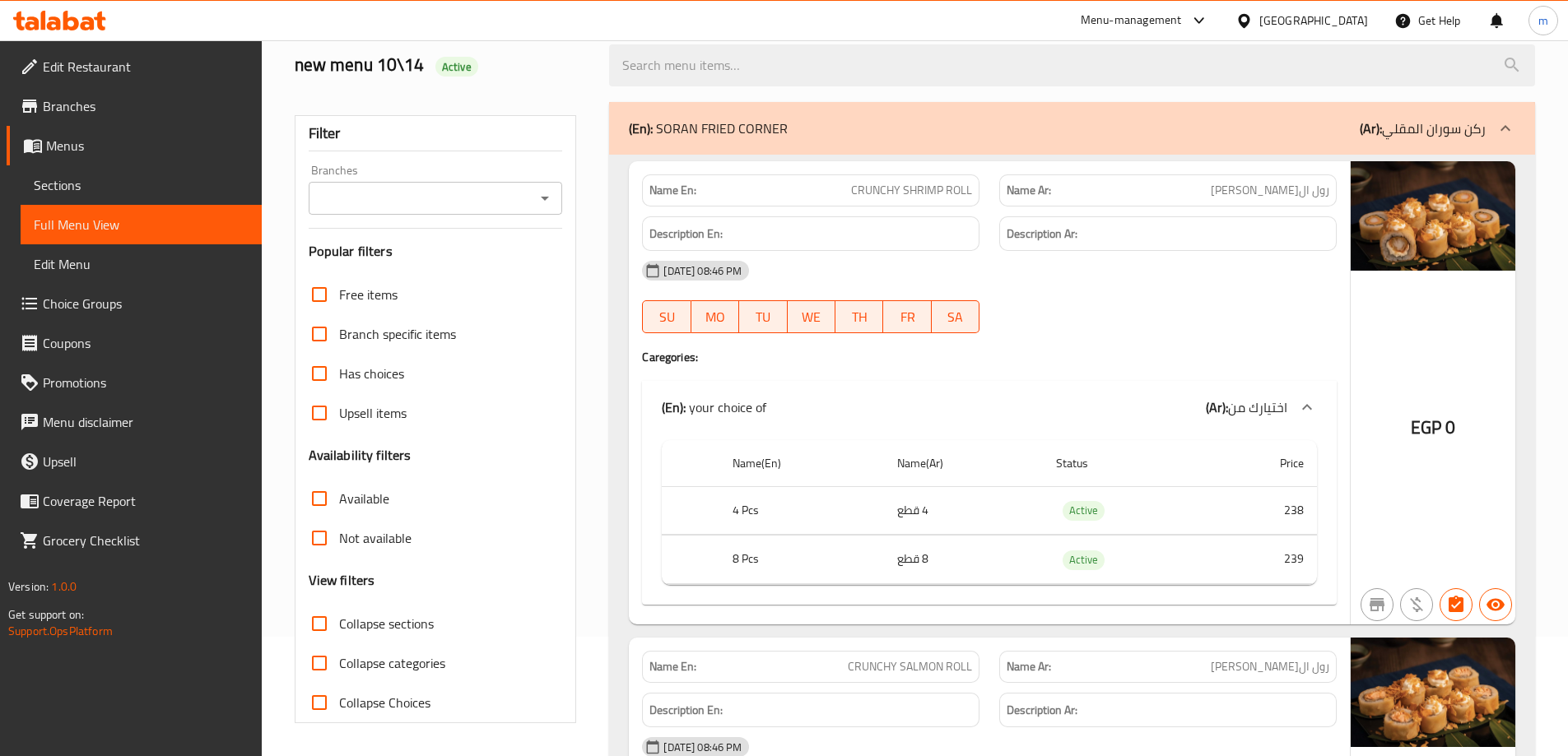
click at [322, 619] on input "Collapse sections" at bounding box center [319, 624] width 39 height 39
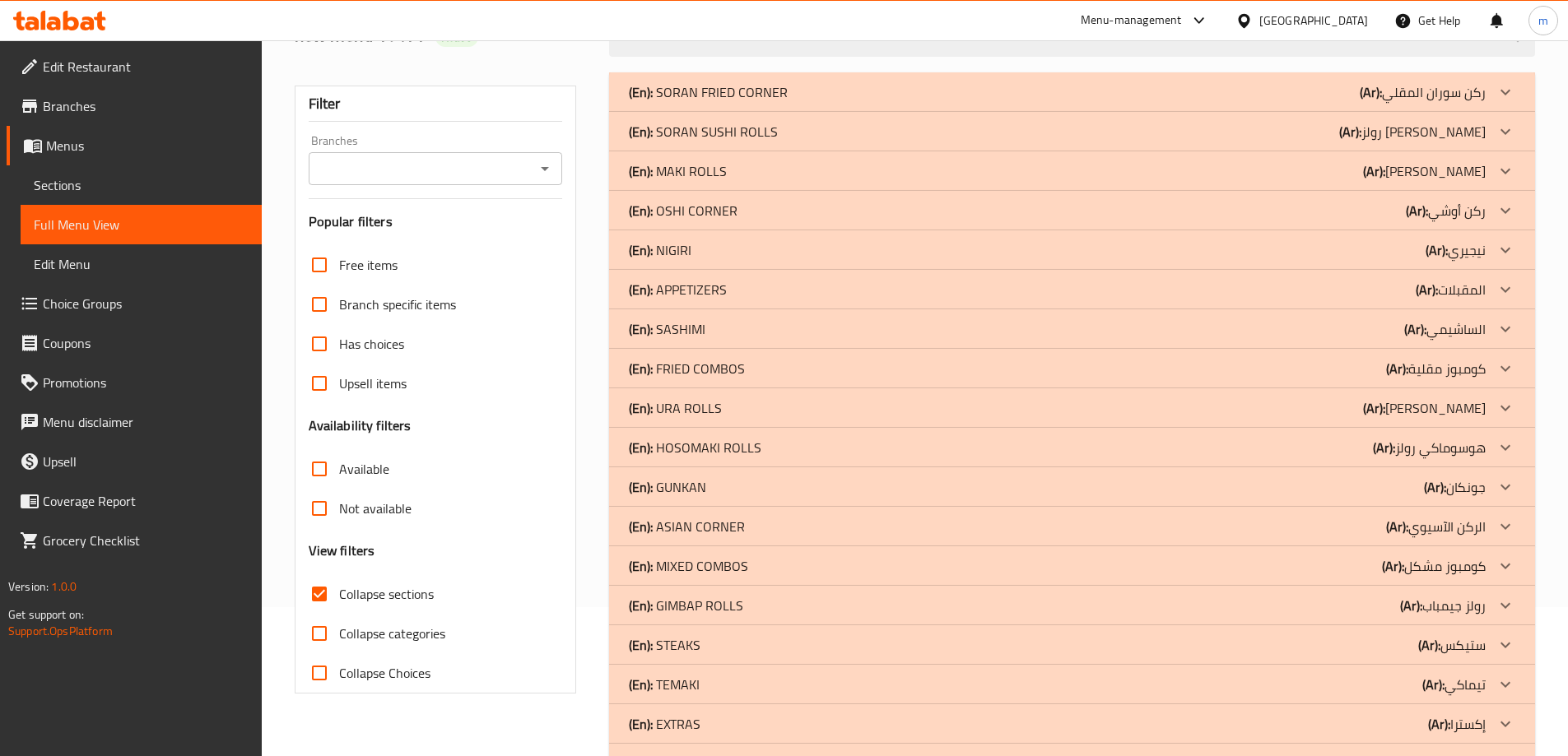
scroll to position [202, 0]
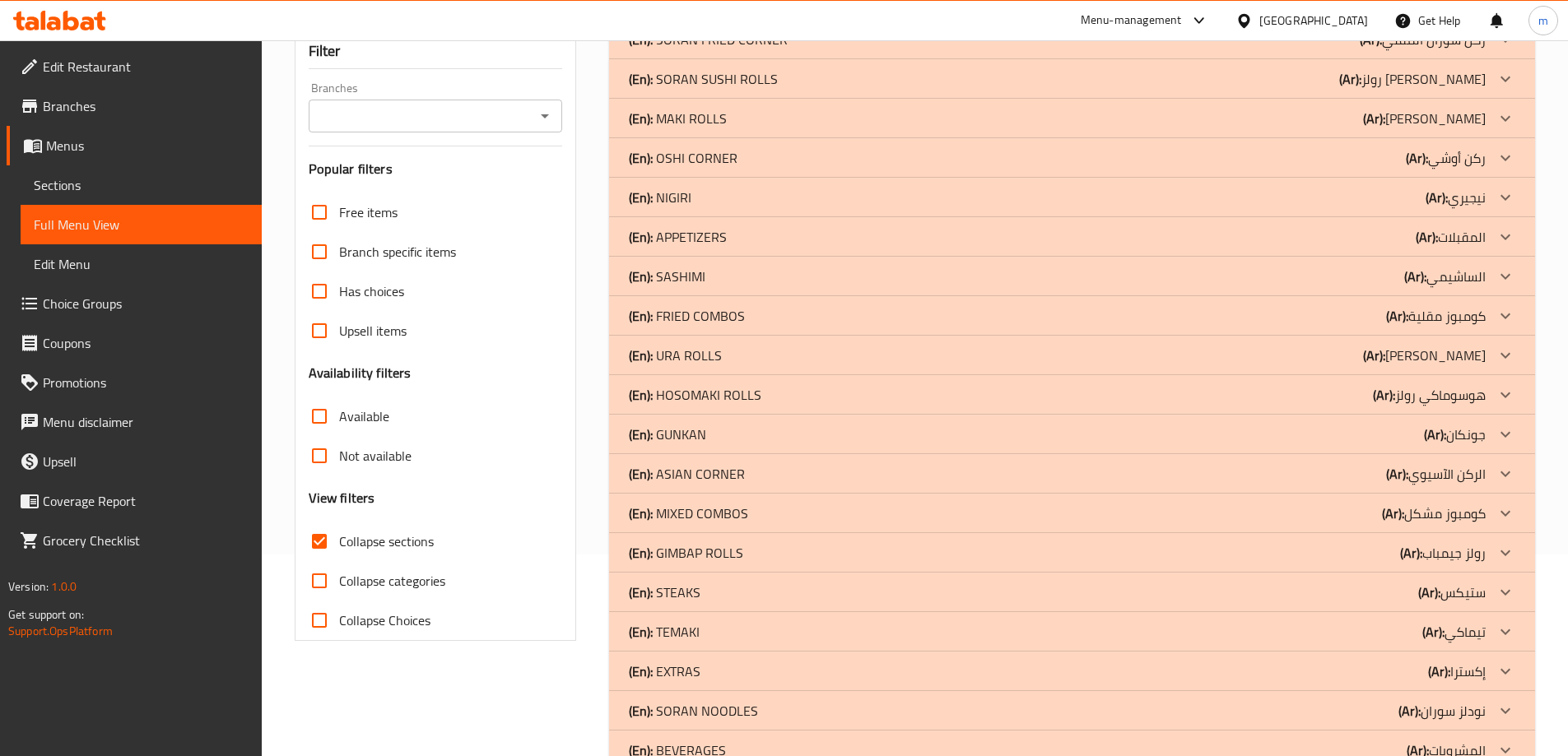
click at [1503, 550] on icon at bounding box center [1505, 552] width 20 height 20
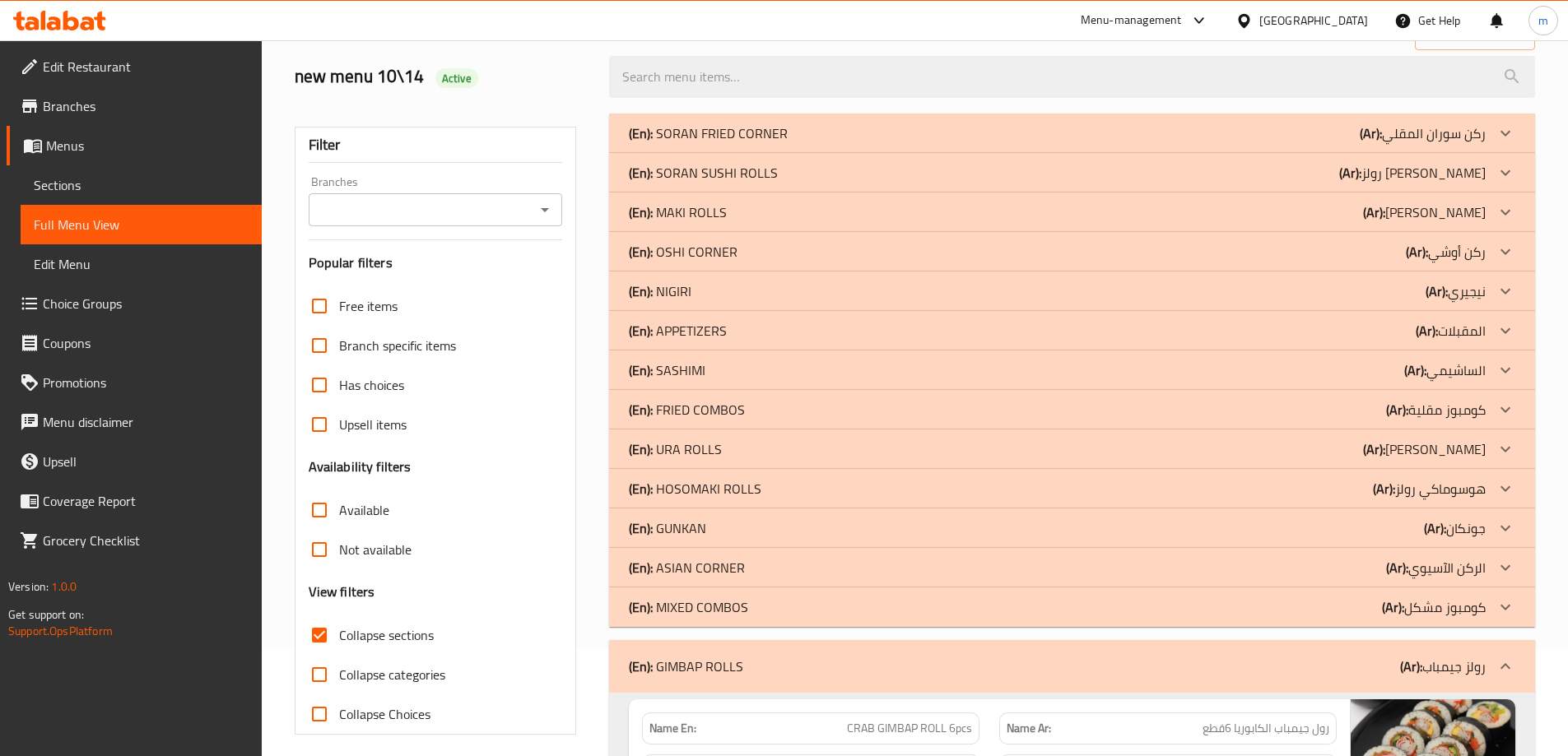
scroll to position [0, 0]
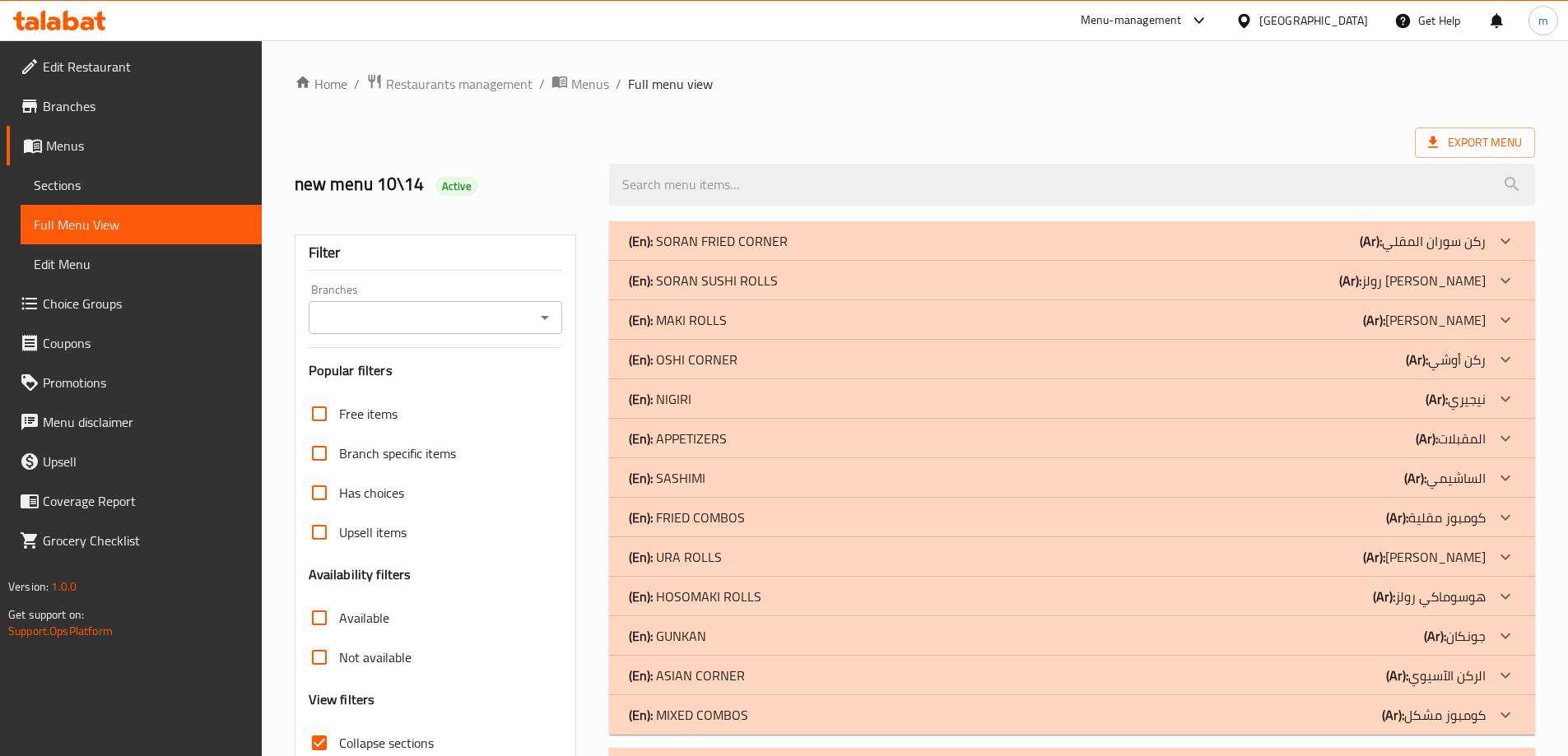
click at [305, 741] on input "Collapse sections" at bounding box center [319, 743] width 39 height 39
checkbox input "false"
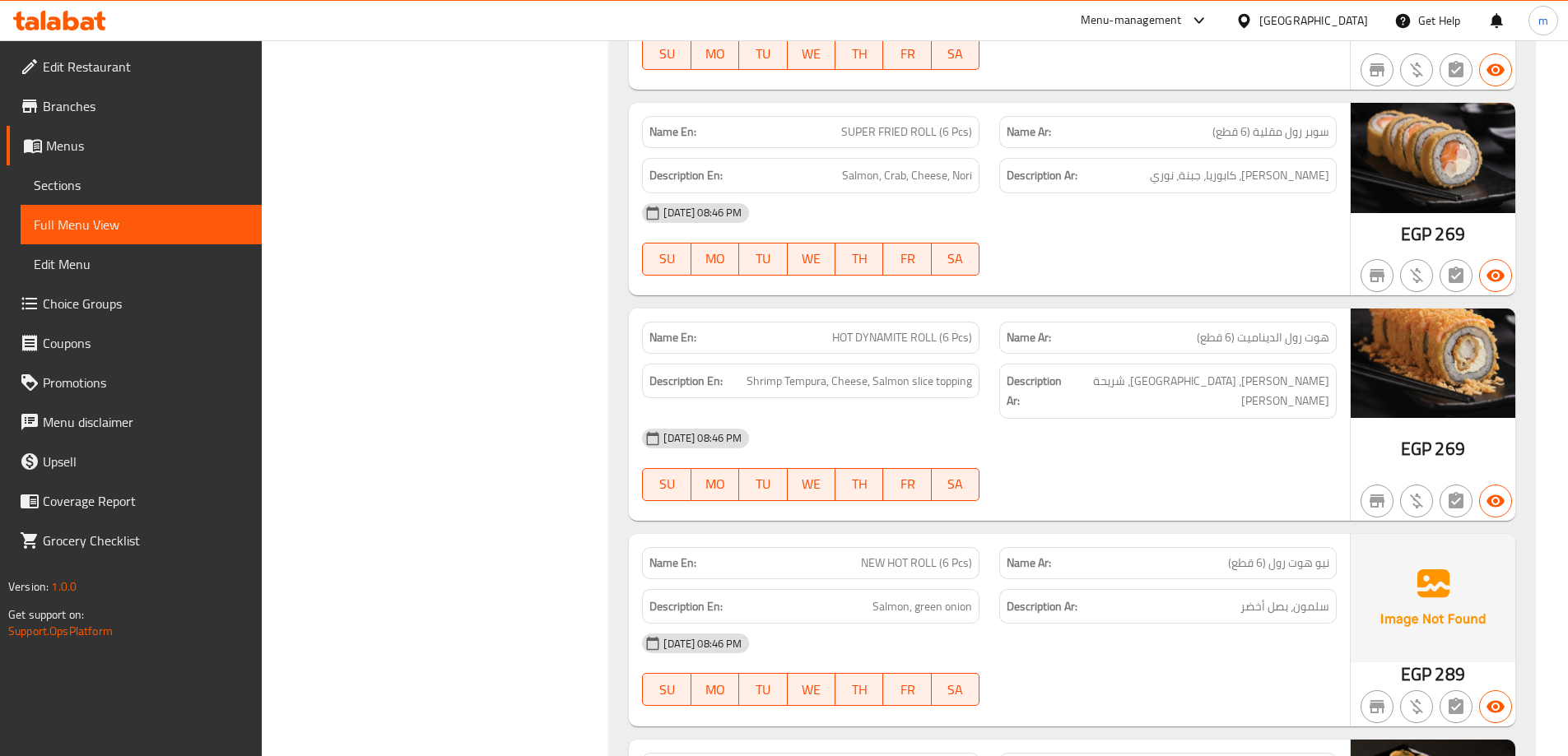
scroll to position [4526, 0]
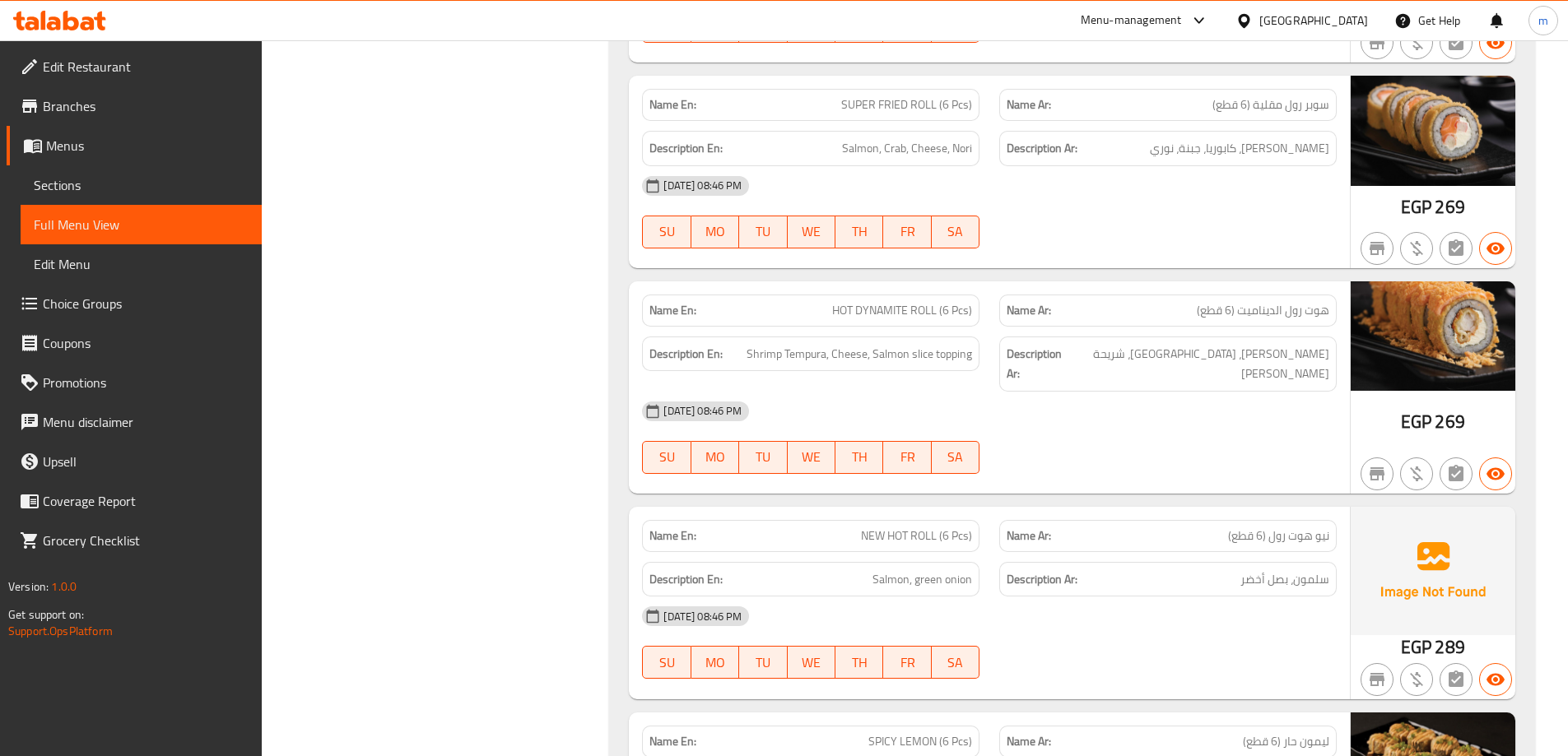
click at [1471, 412] on div "EGP 269" at bounding box center [1432, 387] width 165 height 212
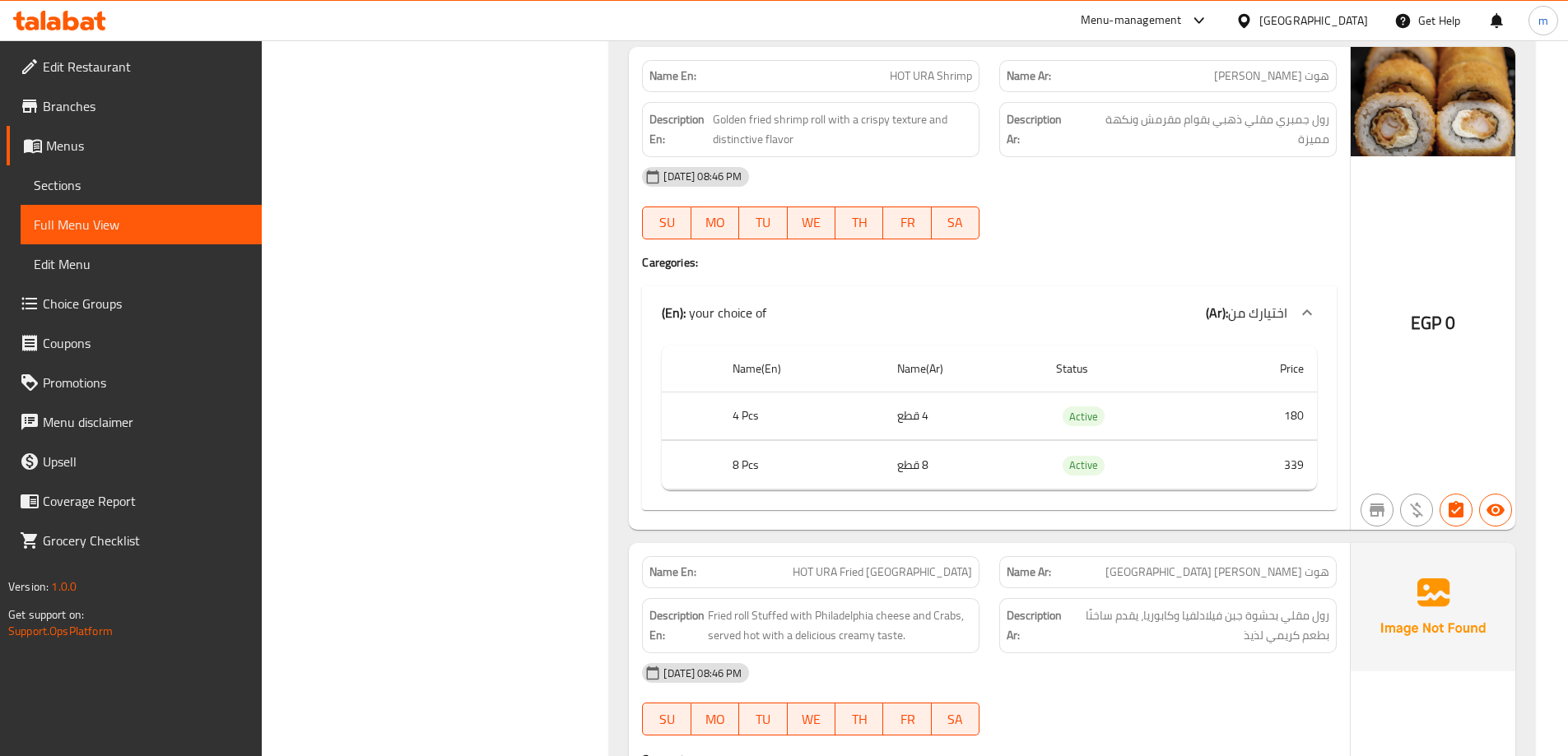
scroll to position [3292, 0]
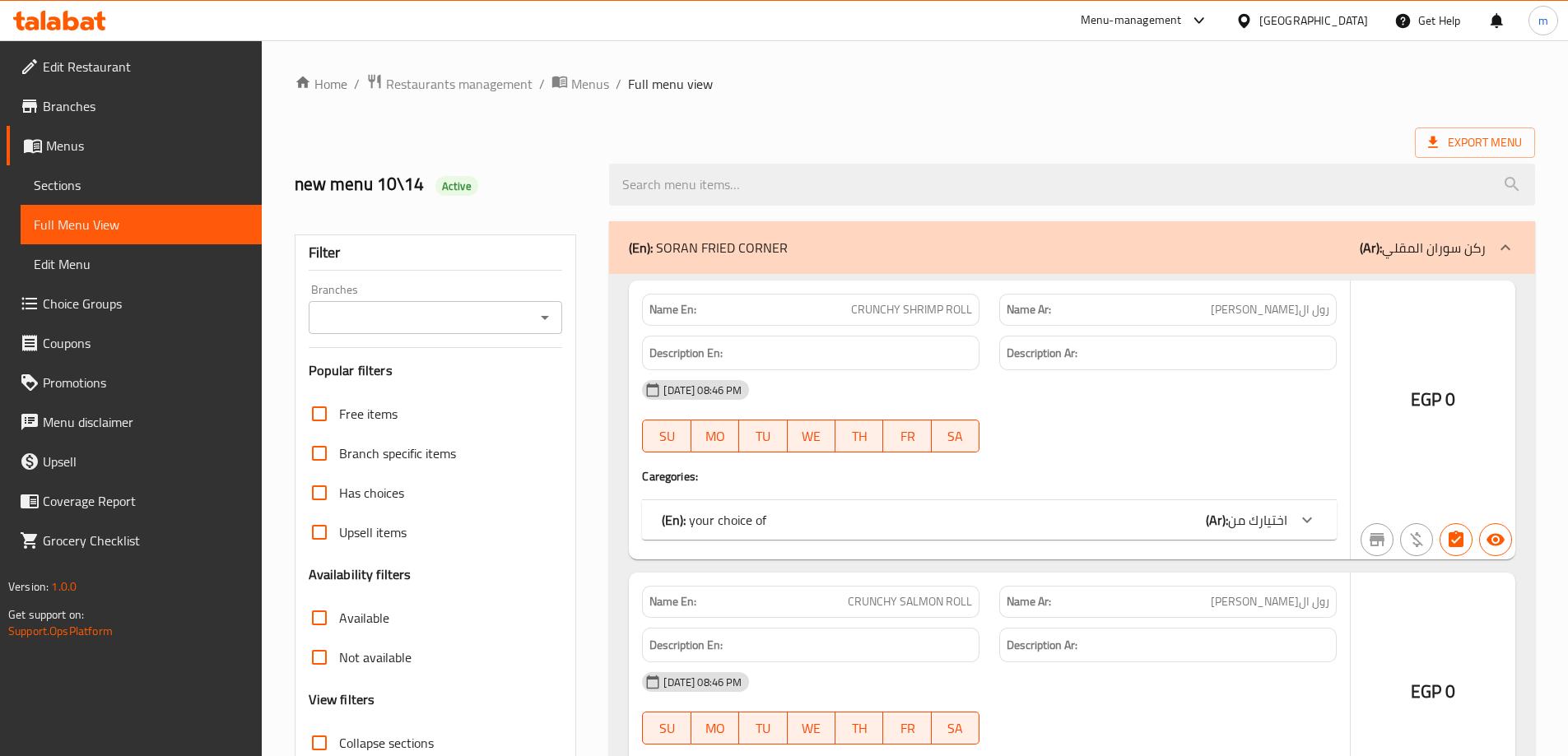
click at [95, 152] on span "Menus" at bounding box center [146, 145] width 202 height 20
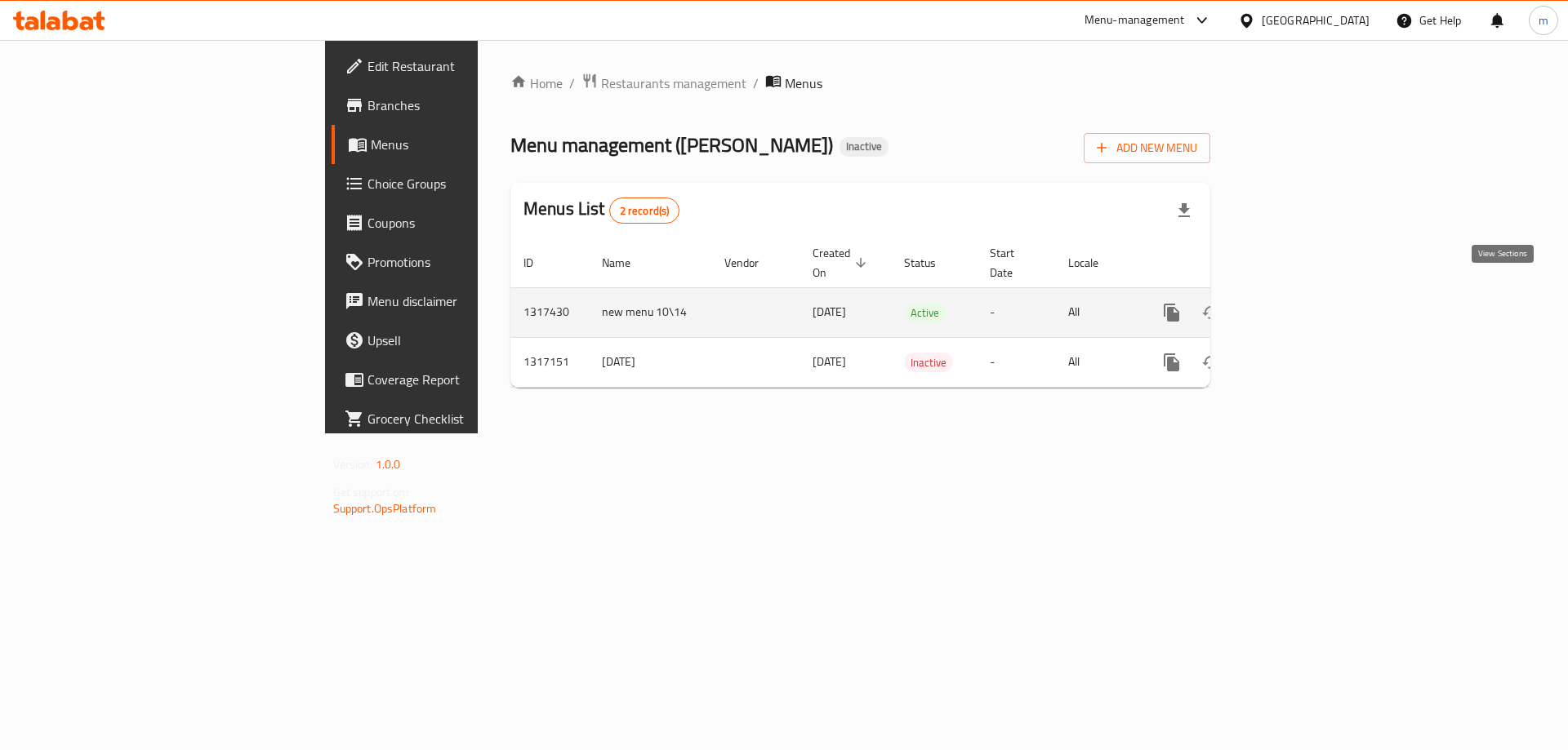
click at [1309, 293] on link "enhanced table" at bounding box center [1289, 312] width 39 height 39
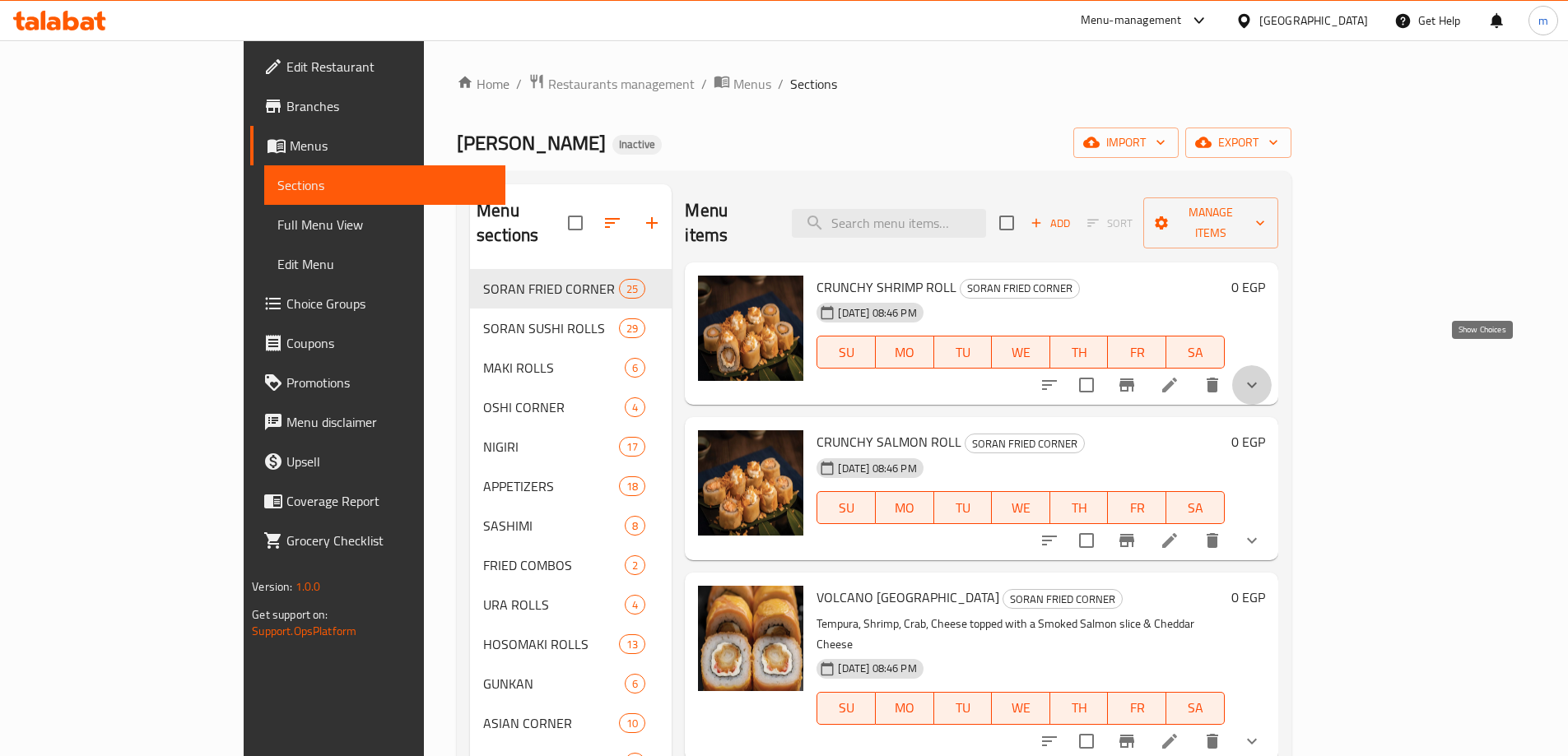
click at [1262, 375] on icon "show more" at bounding box center [1251, 385] width 20 height 20
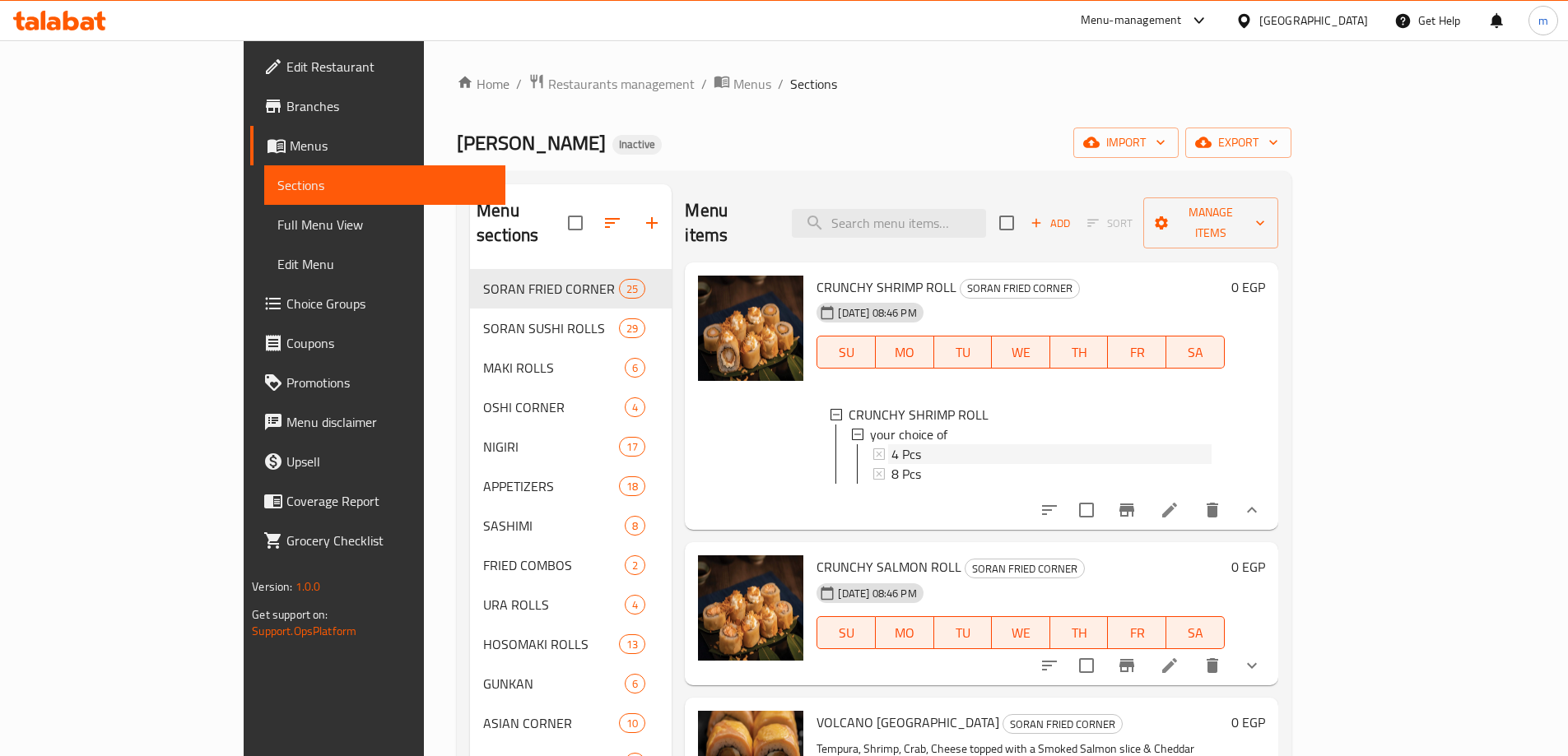
click at [891, 444] on span "4 Pcs" at bounding box center [906, 453] width 30 height 20
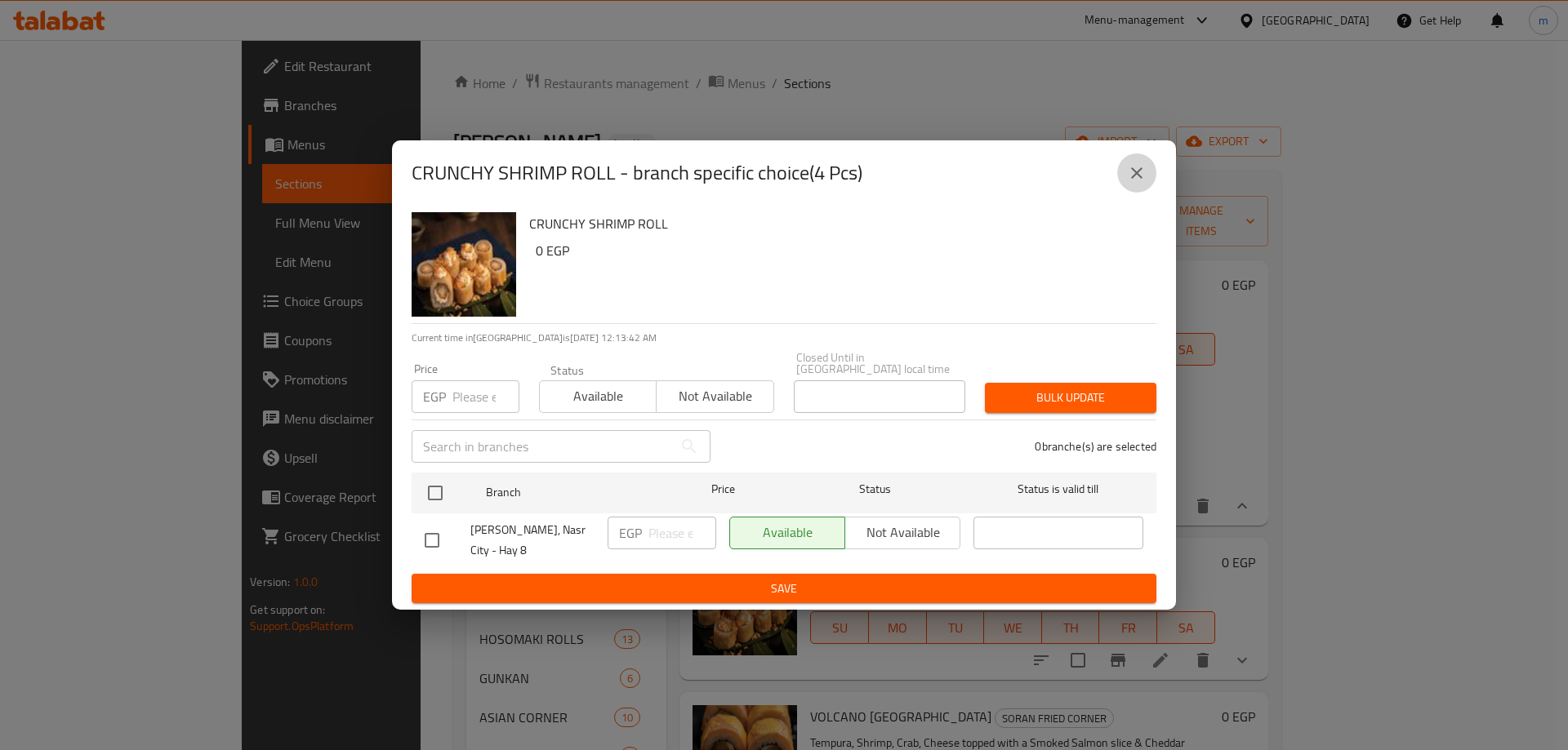
click at [1143, 171] on icon "close" at bounding box center [1136, 173] width 19 height 19
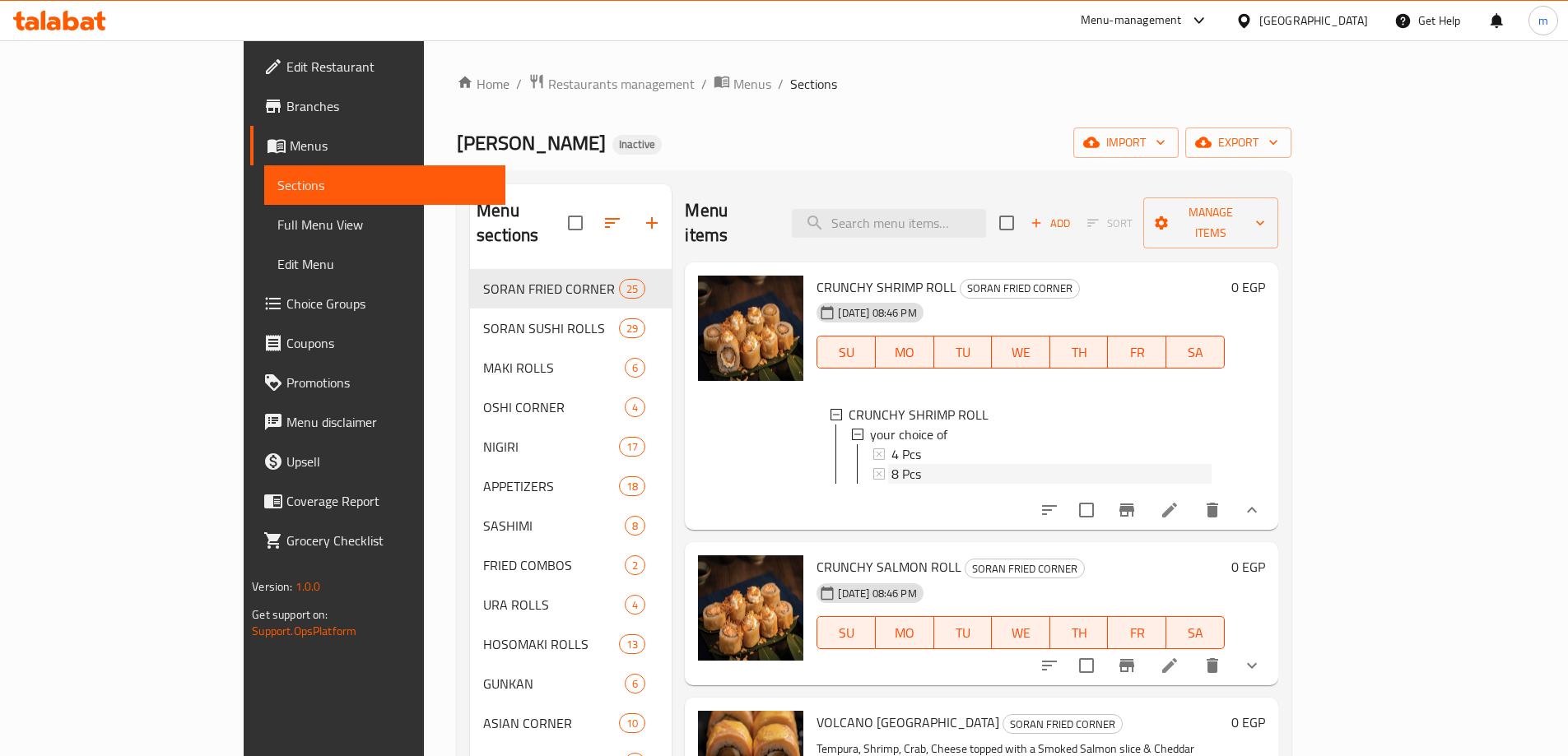
click at [901, 465] on div "8 Pcs" at bounding box center [1050, 474] width 319 height 20
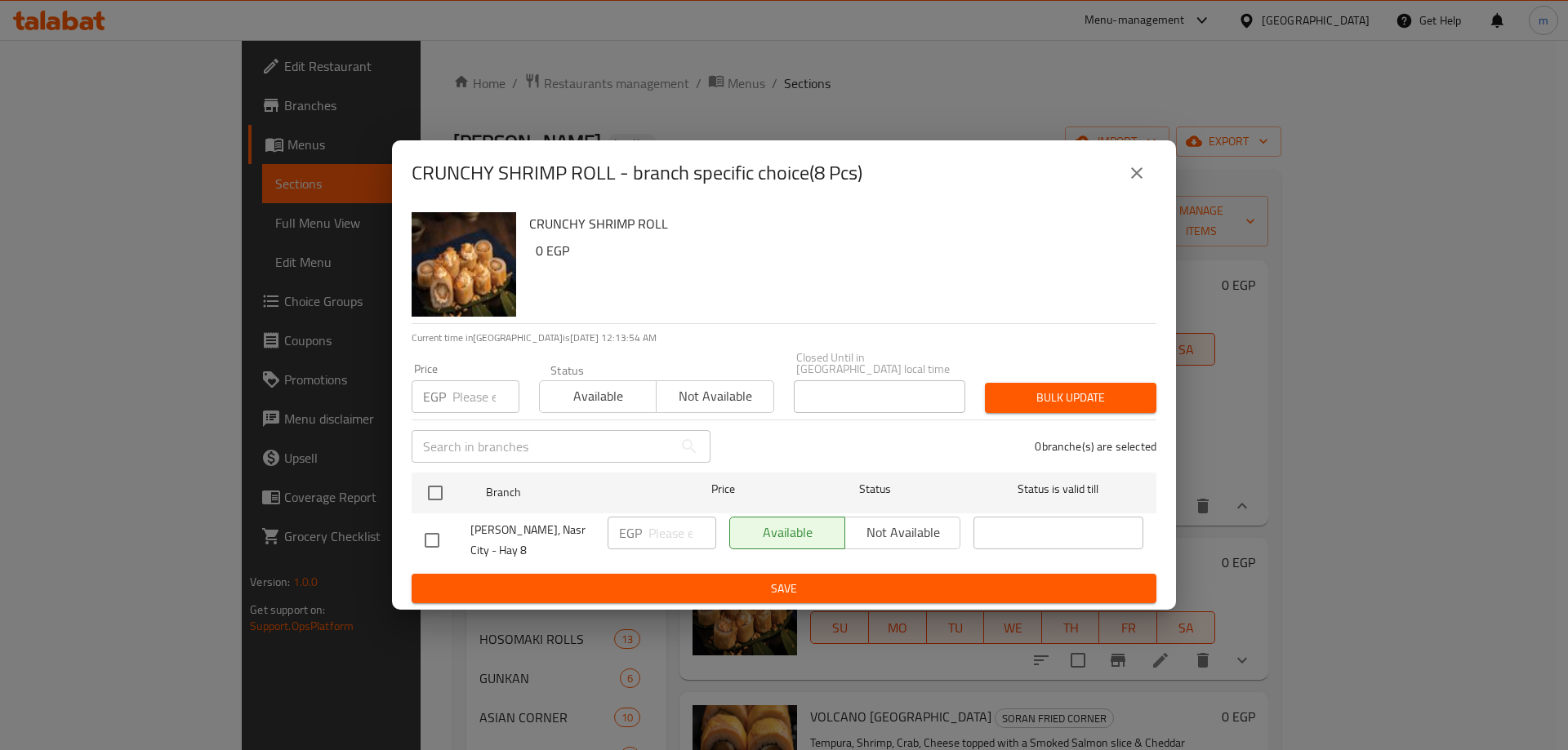
click at [1215, 146] on div "CRUNCHY SHRIMP ROLL - branch specific choice(8 Pcs) CRUNCHY SHRIMP ROLL 0 EGP C…" at bounding box center [784, 375] width 1568 height 750
drag, startPoint x: 1134, startPoint y: 164, endPoint x: 1136, endPoint y: 173, distance: 9.2
click at [1135, 164] on button "close" at bounding box center [1136, 173] width 39 height 39
